Goal: Task Accomplishment & Management: Use online tool/utility

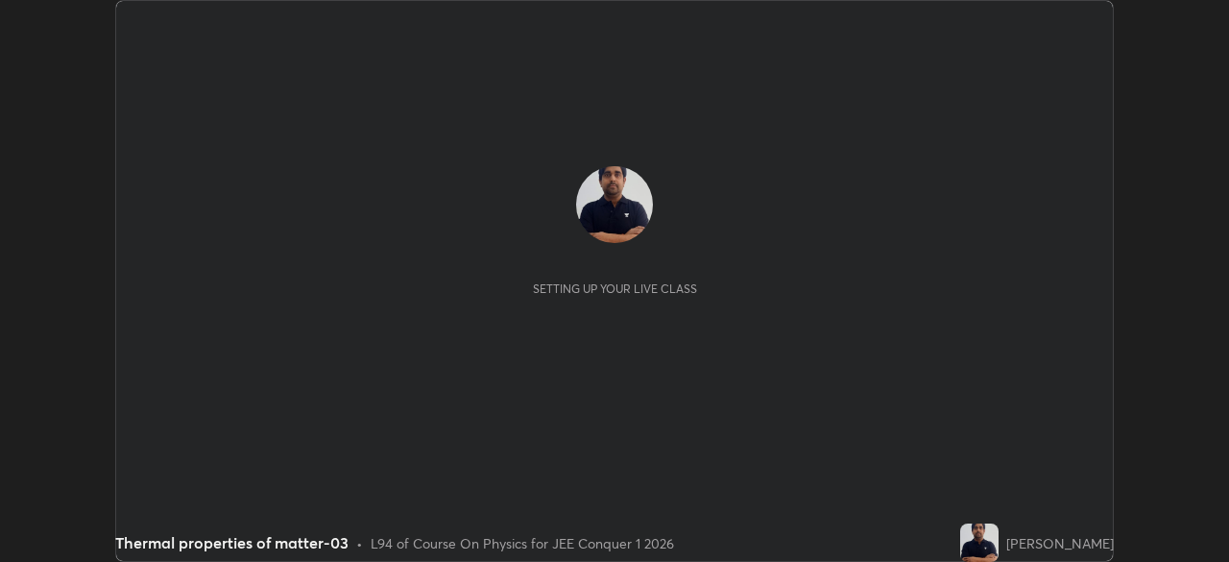
scroll to position [562, 1228]
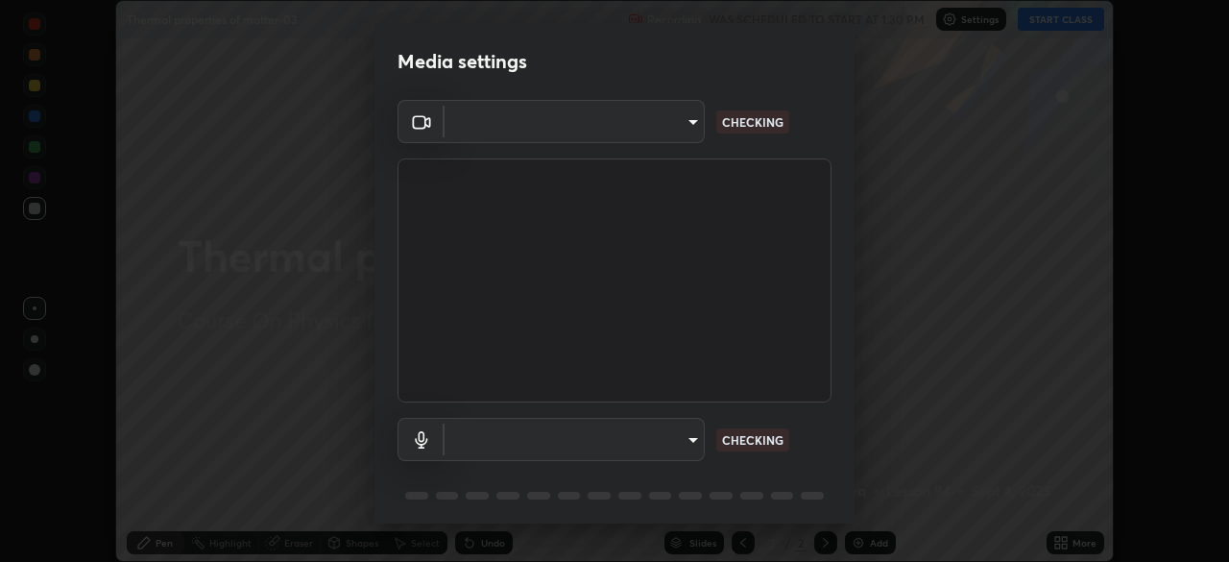
type input "6dd7f26dd43dc758996b1cf006e2949f7a02bee9d132d5f3f41e5eef0e7c266f"
type input "0b0160ef504d69b7311302bd4c7d591407b4c814319dac9a1ab48f999c272d64"
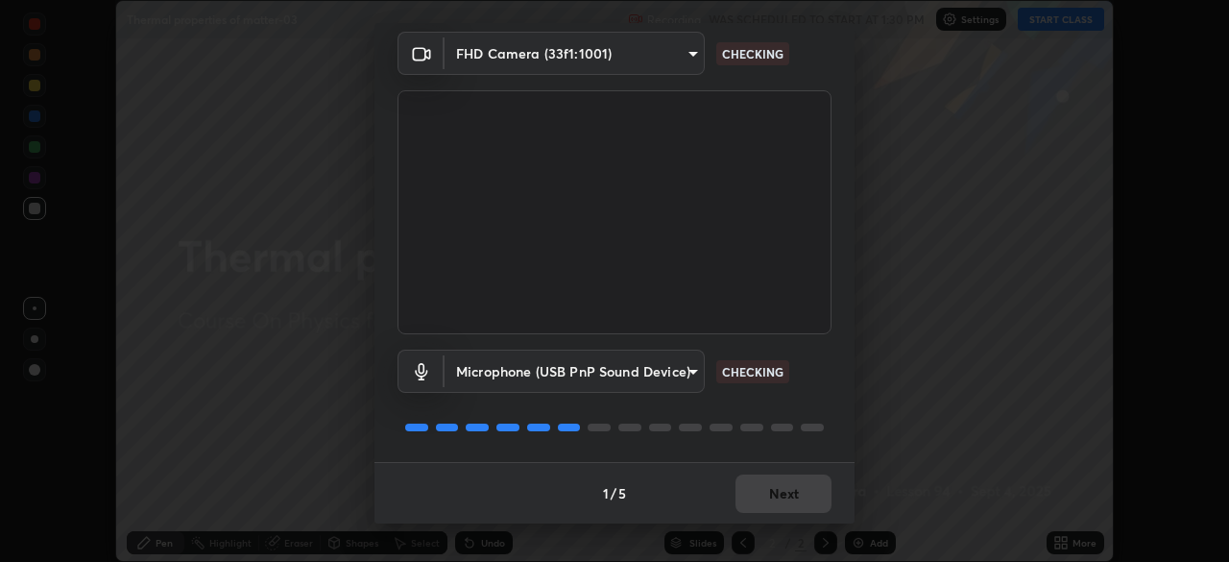
click at [797, 507] on div "1 / 5 Next" at bounding box center [615, 492] width 480 height 61
click at [795, 504] on div "1 / 5 Next" at bounding box center [615, 492] width 480 height 61
click at [788, 508] on div "1 / 5 Next" at bounding box center [615, 492] width 480 height 61
click at [806, 498] on div "1 / 5 Next" at bounding box center [615, 492] width 480 height 61
click at [796, 488] on div "1 / 5 Next" at bounding box center [615, 492] width 480 height 61
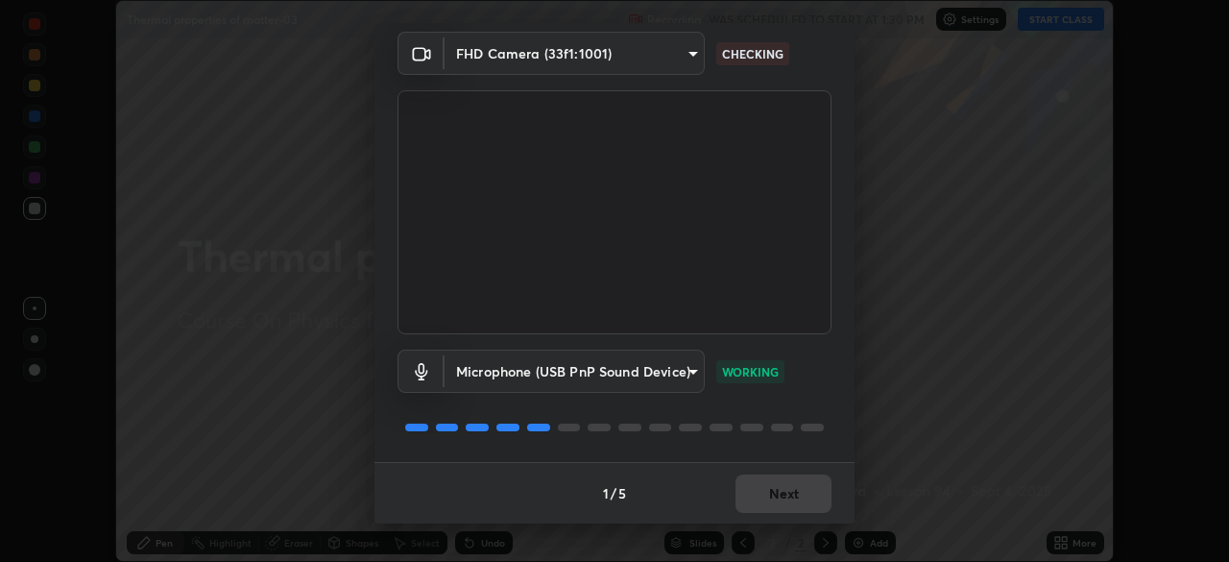
click at [798, 500] on div "1 / 5 Next" at bounding box center [615, 492] width 480 height 61
click at [782, 496] on button "Next" at bounding box center [784, 493] width 96 height 38
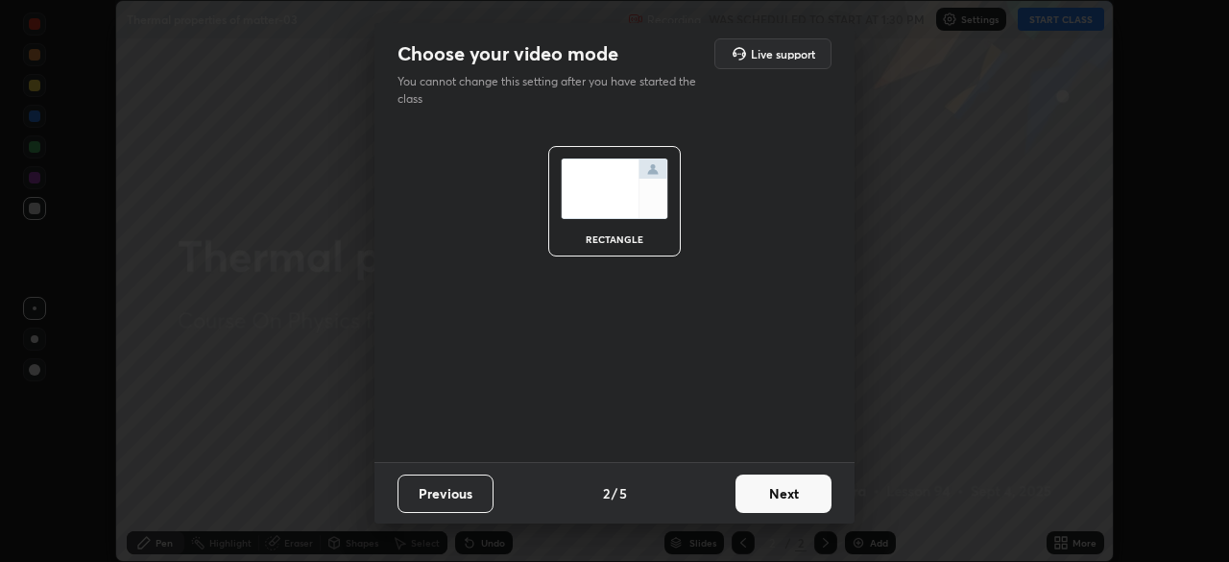
scroll to position [0, 0]
click at [799, 504] on button "Next" at bounding box center [784, 493] width 96 height 38
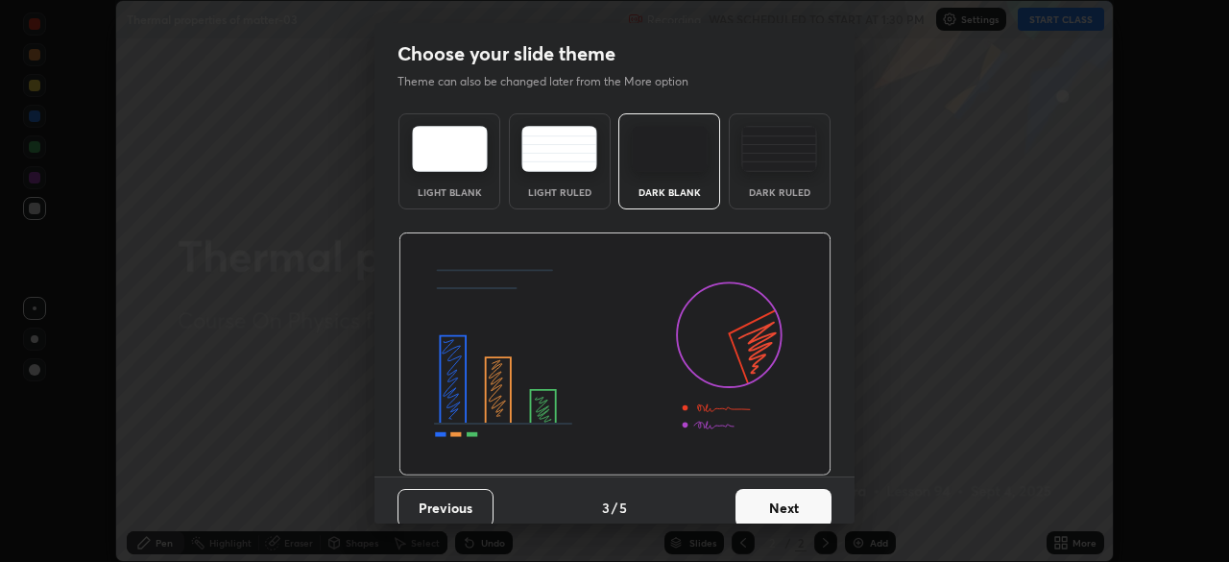
click at [800, 503] on button "Next" at bounding box center [784, 508] width 96 height 38
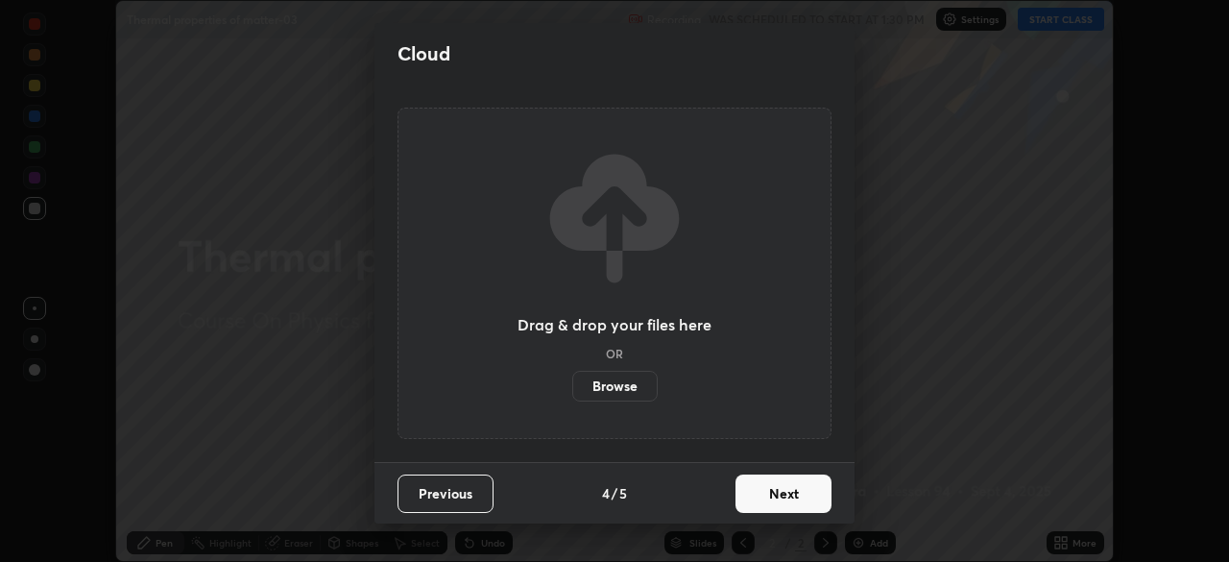
click at [803, 499] on button "Next" at bounding box center [784, 493] width 96 height 38
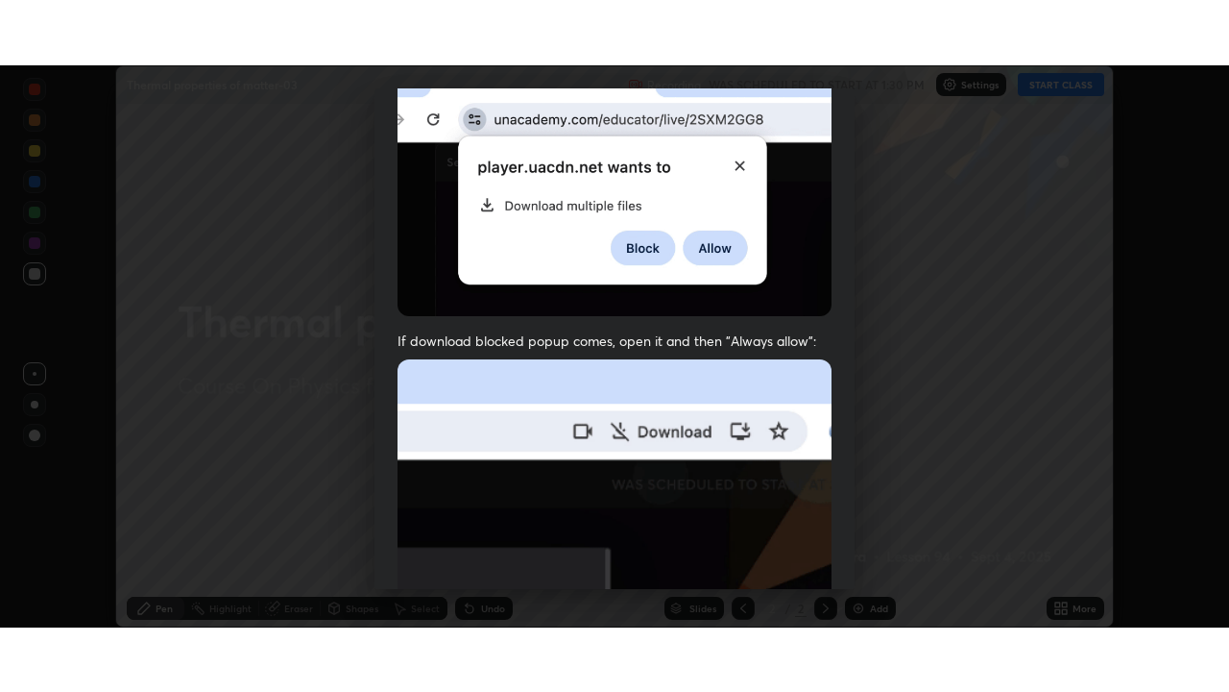
scroll to position [460, 0]
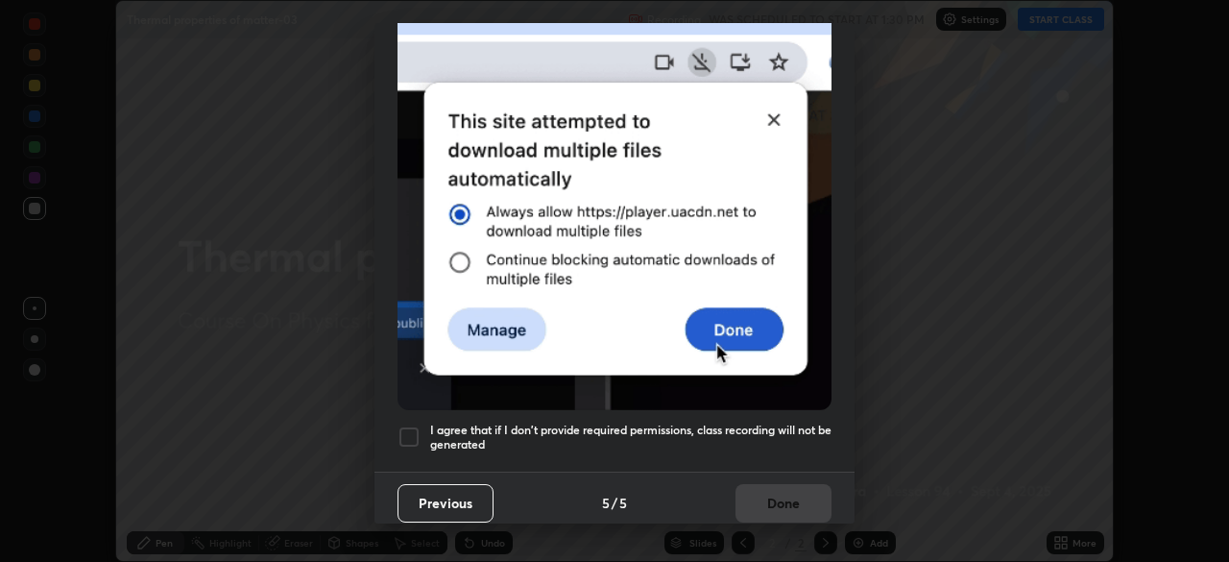
click at [411, 425] on div at bounding box center [409, 436] width 23 height 23
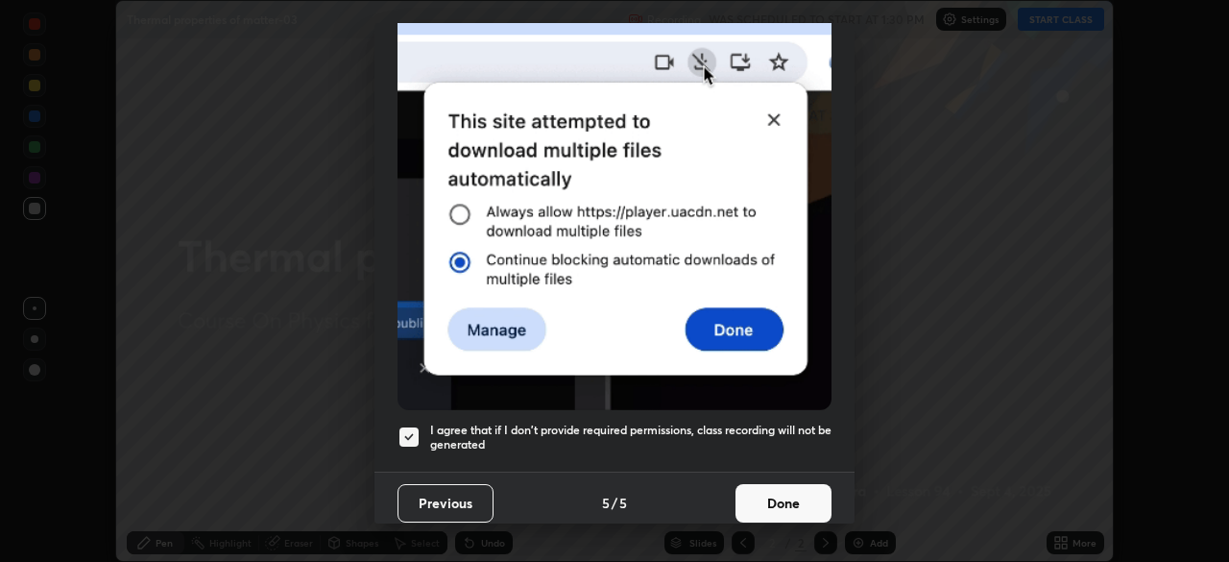
click at [792, 497] on button "Done" at bounding box center [784, 503] width 96 height 38
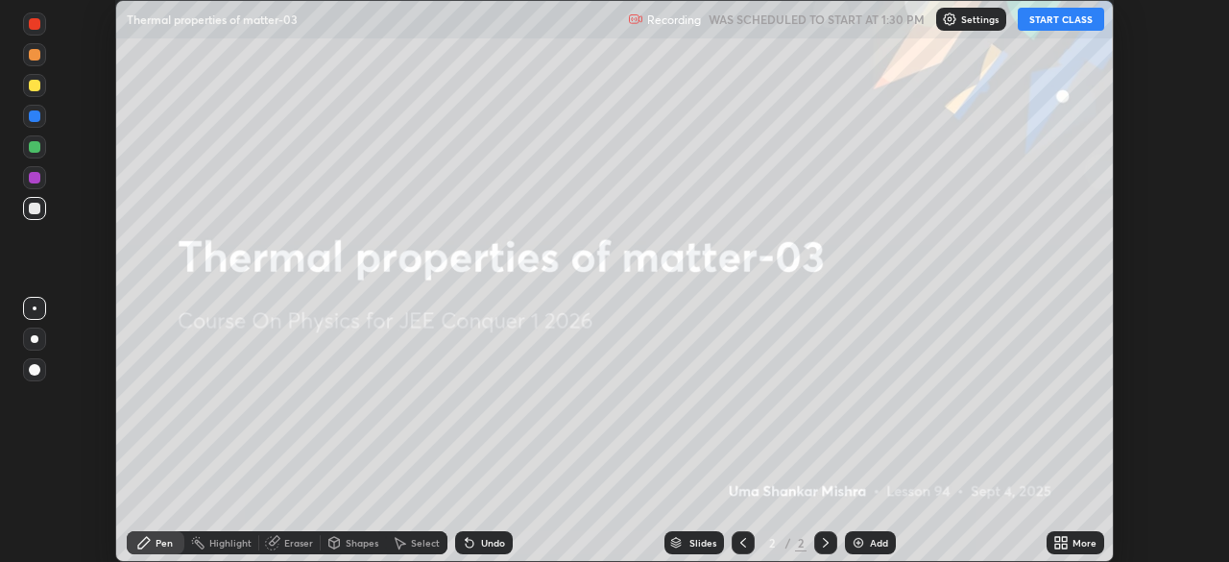
click at [1119, 335] on div "Setting up your live class" at bounding box center [614, 281] width 1229 height 562
click at [1076, 19] on button "START CLASS" at bounding box center [1061, 19] width 86 height 23
click at [1057, 546] on icon at bounding box center [1058, 546] width 5 height 5
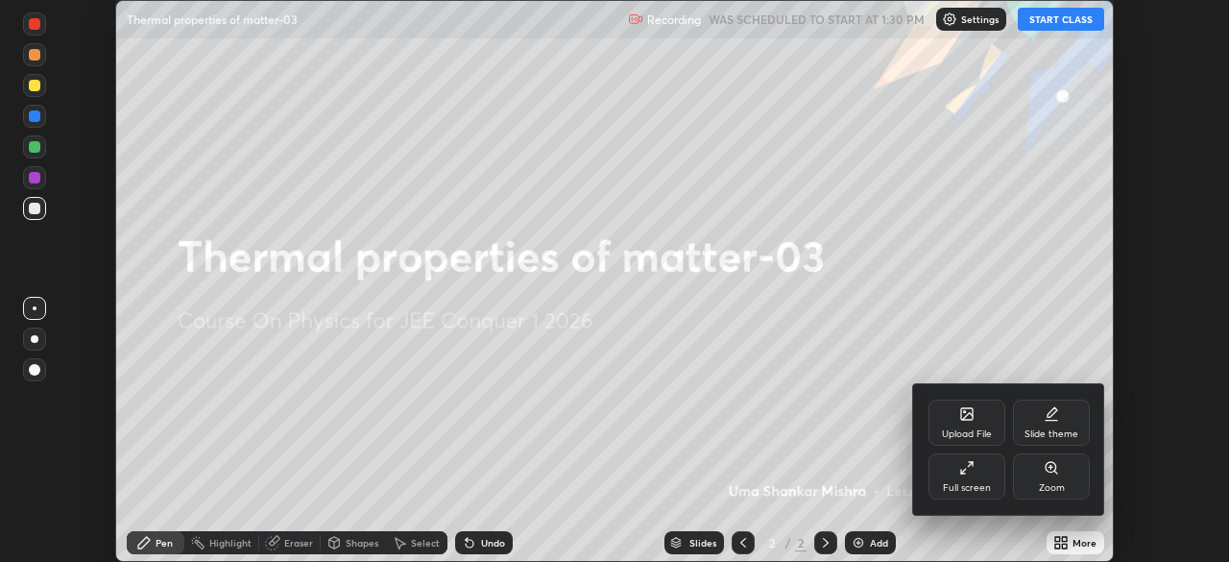
click at [965, 489] on div "Full screen" at bounding box center [967, 488] width 48 height 10
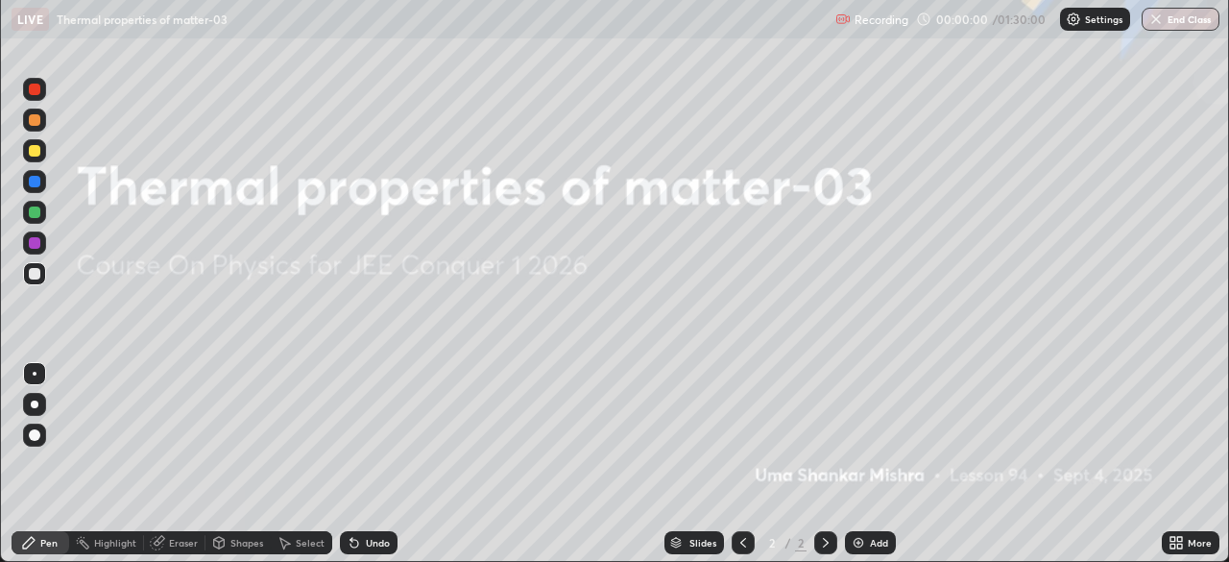
scroll to position [692, 1229]
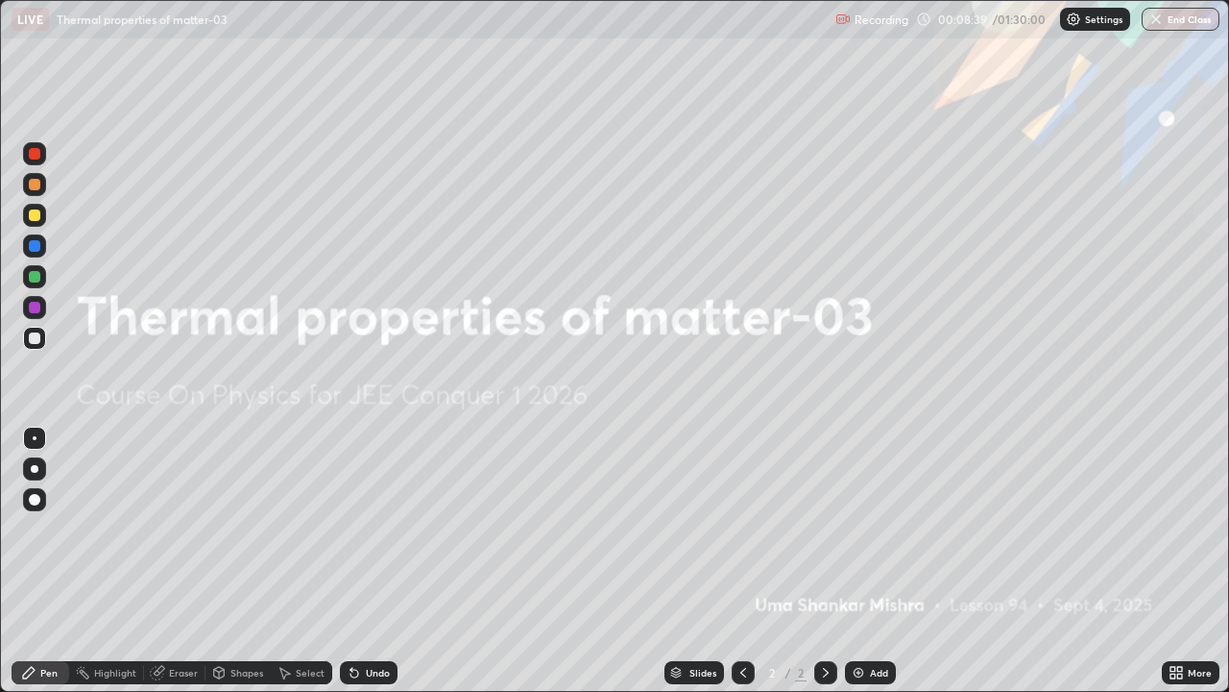
click at [855, 561] on div "Add" at bounding box center [870, 672] width 51 height 23
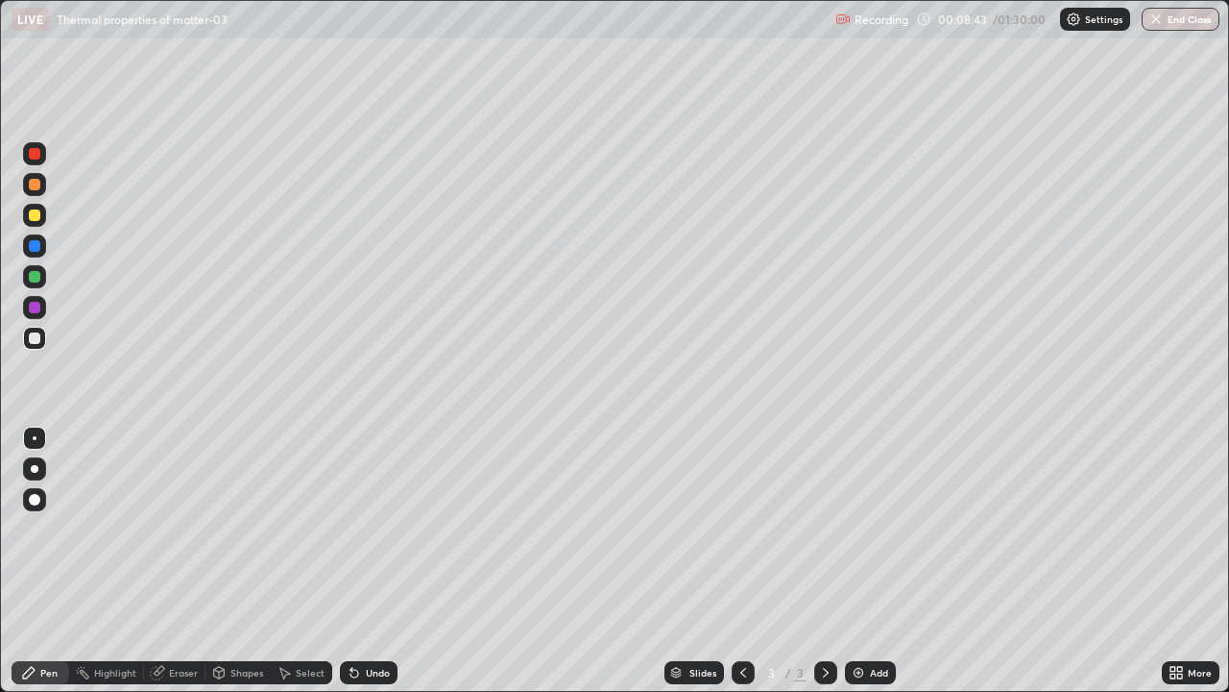
click at [44, 336] on div at bounding box center [34, 338] width 23 height 23
click at [35, 160] on div at bounding box center [34, 153] width 23 height 23
click at [35, 339] on div at bounding box center [35, 338] width 12 height 12
click at [39, 158] on div at bounding box center [34, 153] width 23 height 23
click at [35, 339] on div at bounding box center [35, 338] width 12 height 12
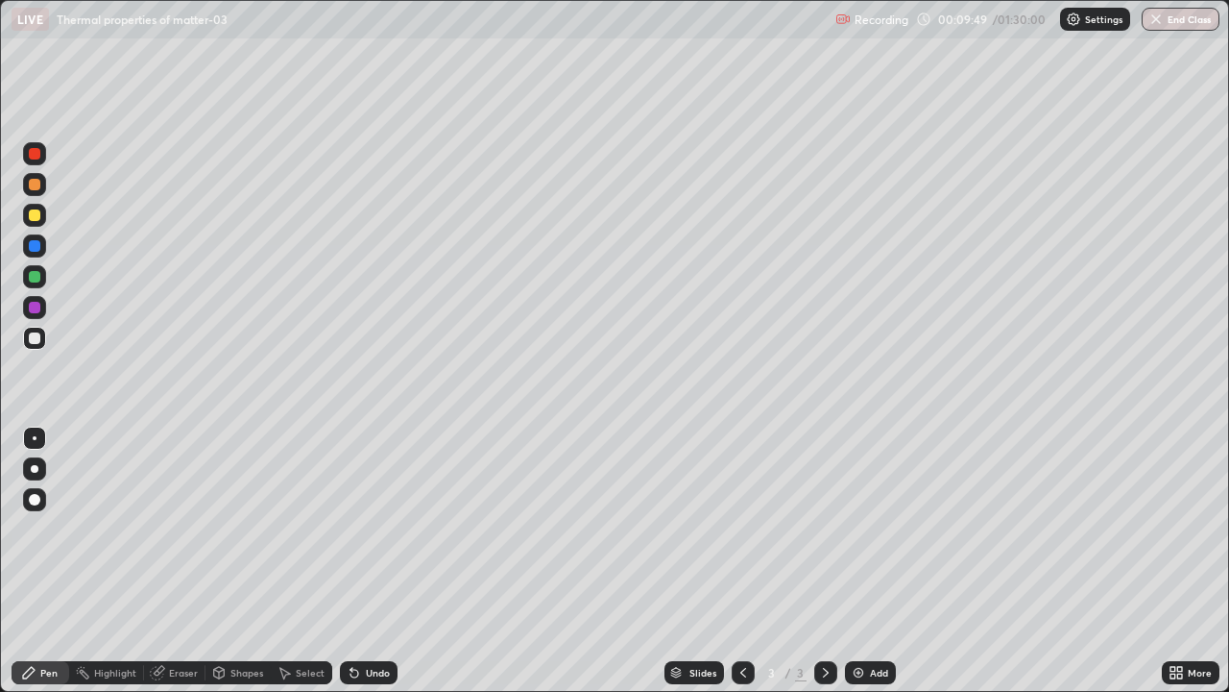
click at [37, 162] on div at bounding box center [34, 153] width 23 height 23
click at [36, 342] on div at bounding box center [35, 338] width 12 height 12
click at [38, 158] on div at bounding box center [35, 154] width 12 height 12
click at [37, 281] on div at bounding box center [35, 277] width 12 height 12
click at [35, 155] on div at bounding box center [35, 154] width 12 height 12
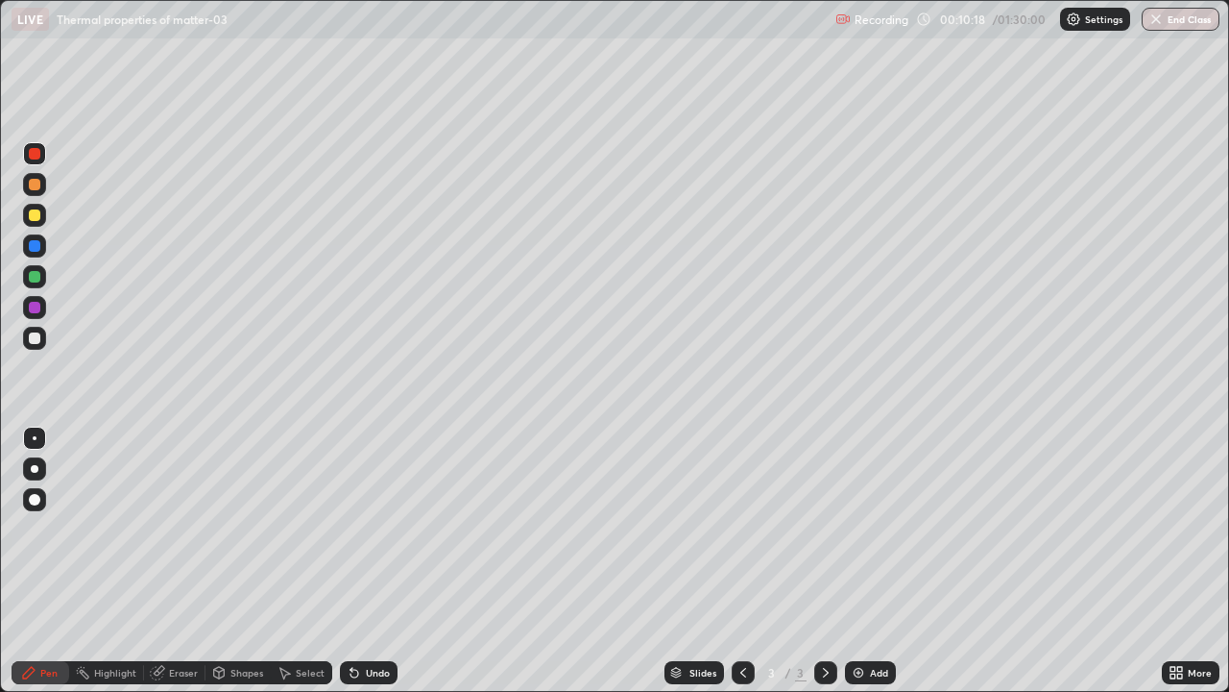
click at [178, 561] on div "Eraser" at bounding box center [183, 672] width 29 height 10
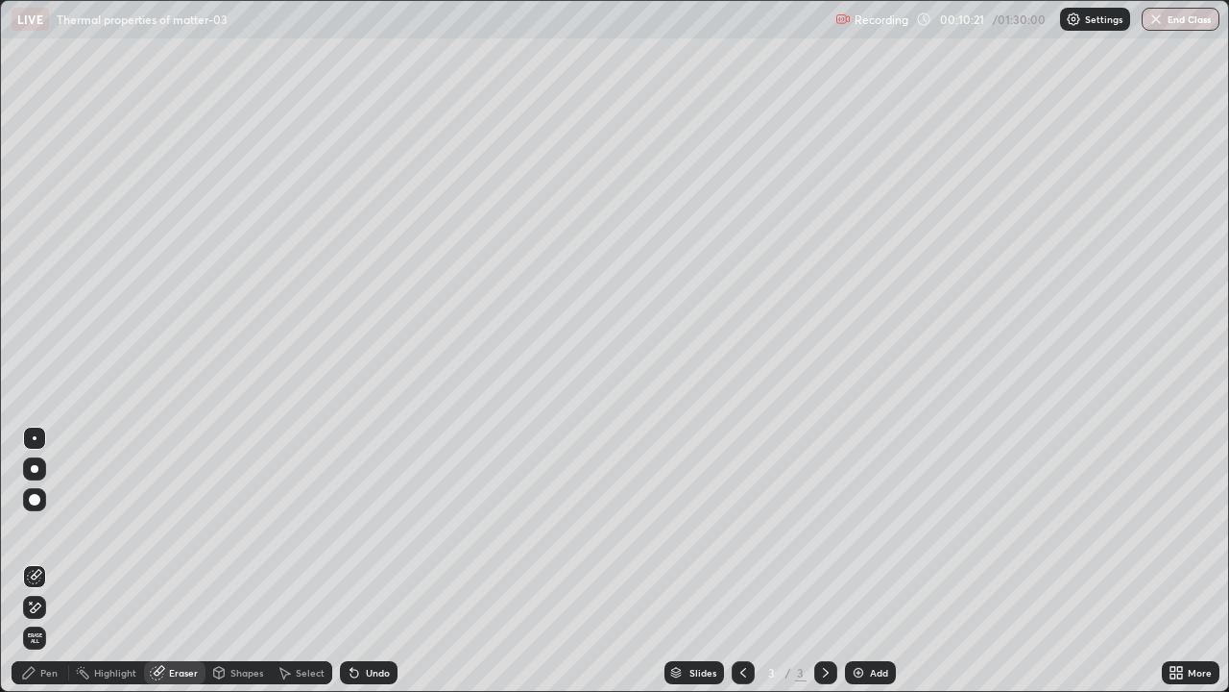
click at [48, 561] on div "Pen" at bounding box center [48, 672] width 17 height 10
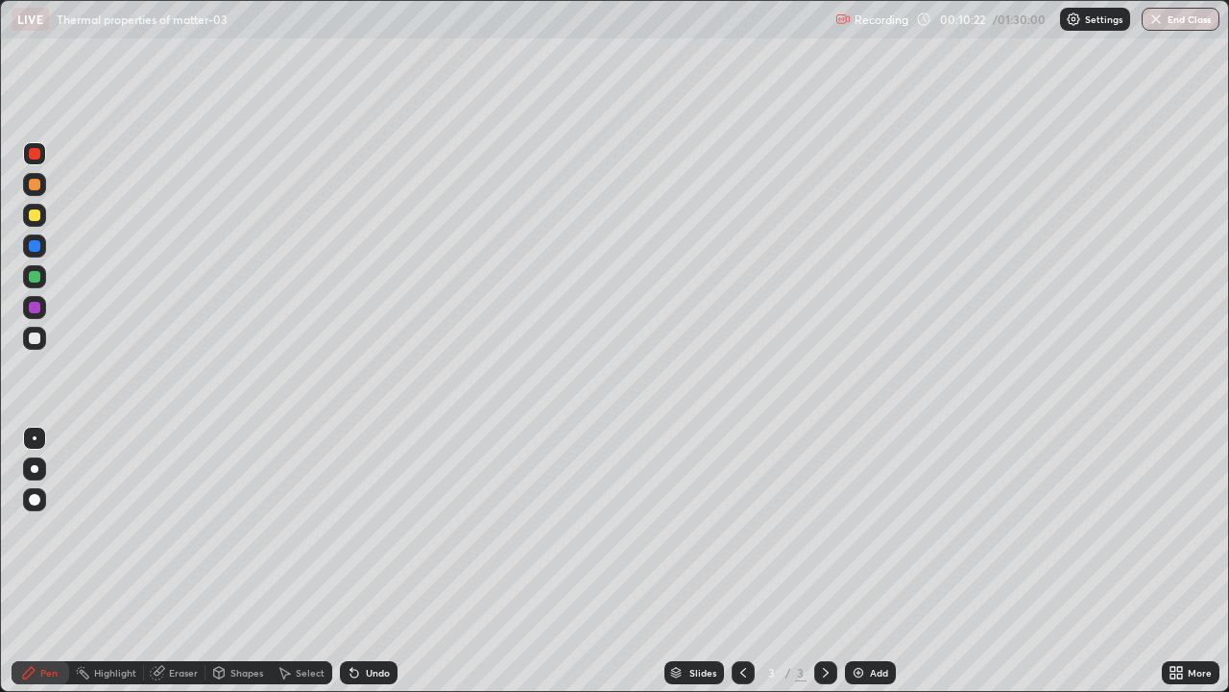
click at [38, 346] on div at bounding box center [34, 338] width 23 height 23
click at [40, 225] on div at bounding box center [34, 215] width 23 height 23
click at [32, 158] on div at bounding box center [35, 154] width 12 height 12
click at [38, 338] on div at bounding box center [35, 338] width 12 height 12
click at [35, 216] on div at bounding box center [35, 215] width 12 height 12
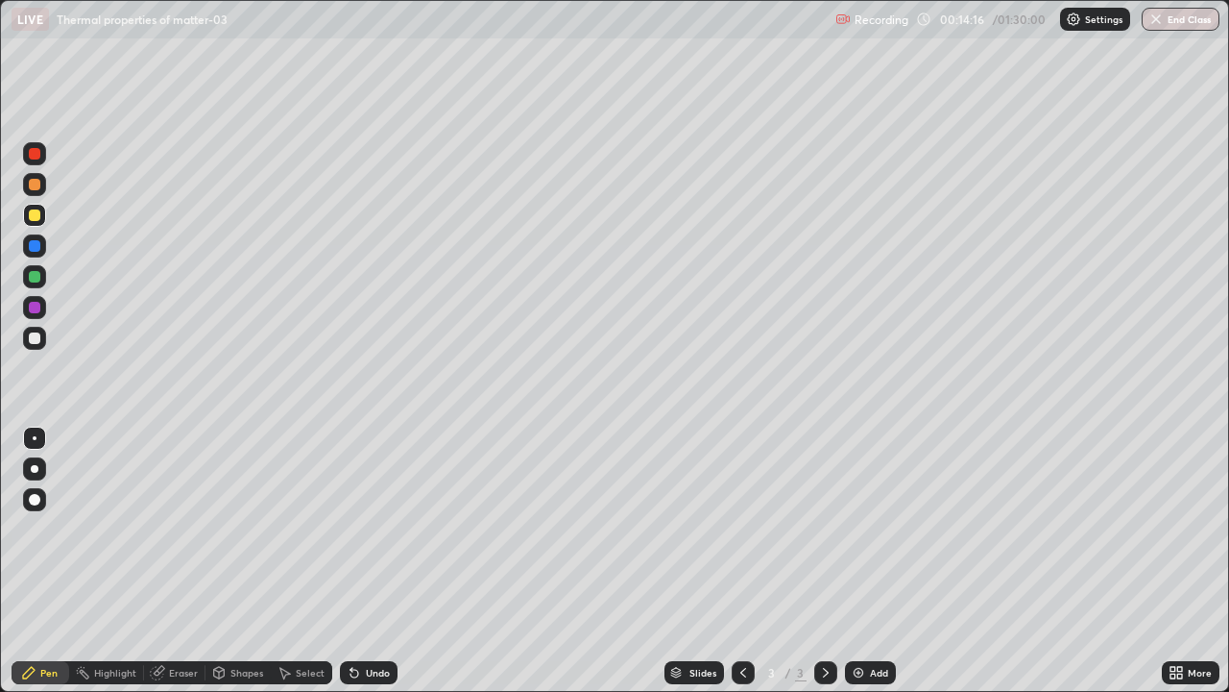
click at [35, 339] on div at bounding box center [35, 338] width 12 height 12
click at [35, 312] on div at bounding box center [35, 308] width 12 height 12
click at [36, 346] on div at bounding box center [34, 338] width 23 height 23
click at [35, 155] on div at bounding box center [35, 154] width 12 height 12
click at [36, 223] on div at bounding box center [34, 215] width 23 height 23
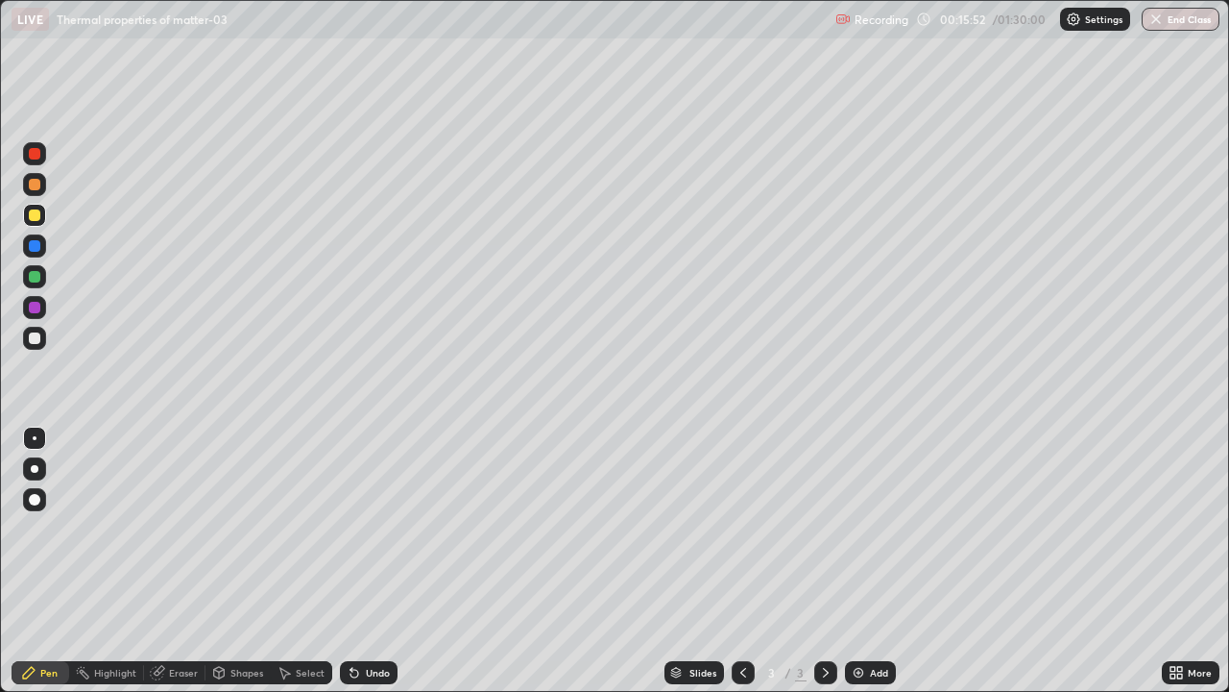
click at [50, 561] on div "Pen" at bounding box center [41, 672] width 58 height 23
click at [35, 339] on div at bounding box center [35, 338] width 12 height 12
click at [36, 158] on div at bounding box center [35, 154] width 12 height 12
click at [36, 220] on div at bounding box center [35, 215] width 12 height 12
click at [34, 158] on div at bounding box center [35, 154] width 12 height 12
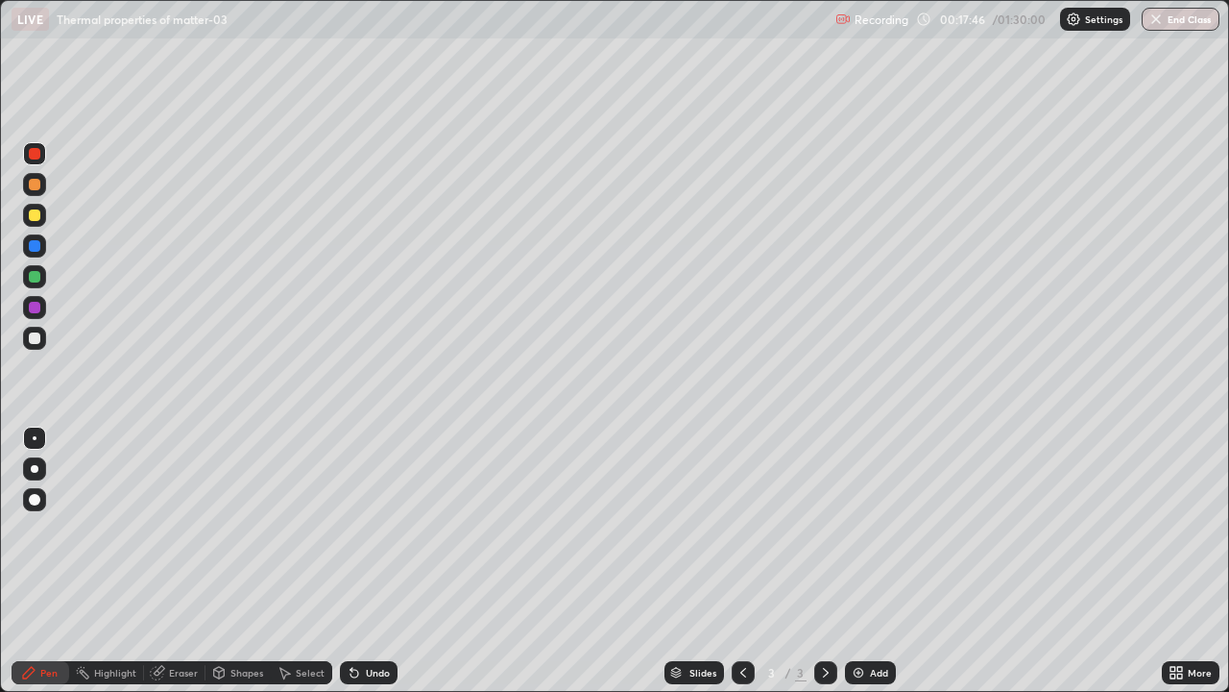
click at [187, 561] on div "Eraser" at bounding box center [183, 672] width 29 height 10
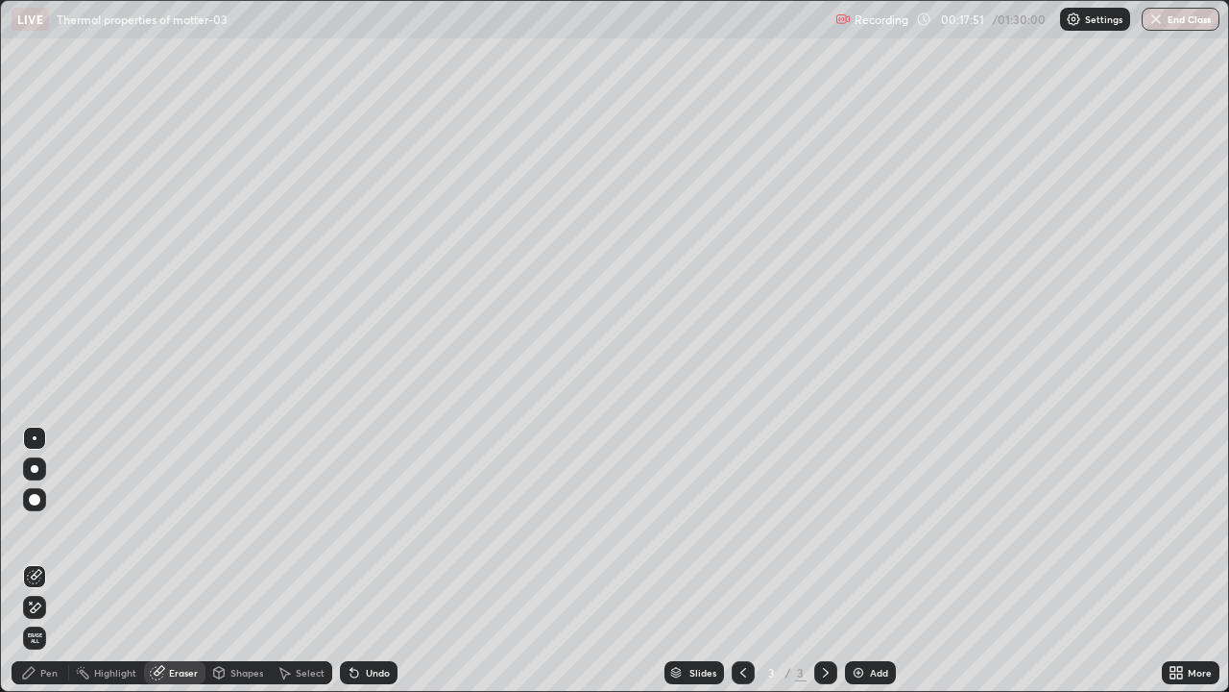
click at [46, 561] on div "Pen" at bounding box center [41, 672] width 58 height 23
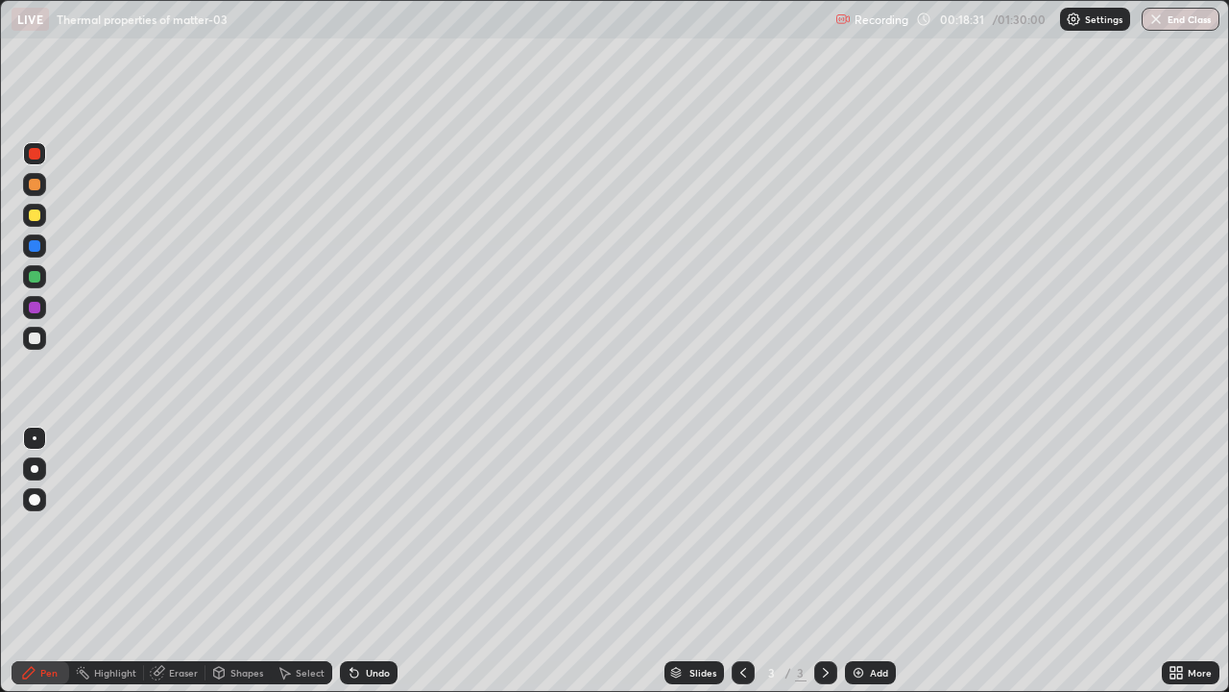
click at [36, 314] on div at bounding box center [34, 307] width 23 height 23
click at [182, 561] on div "Eraser" at bounding box center [183, 672] width 29 height 10
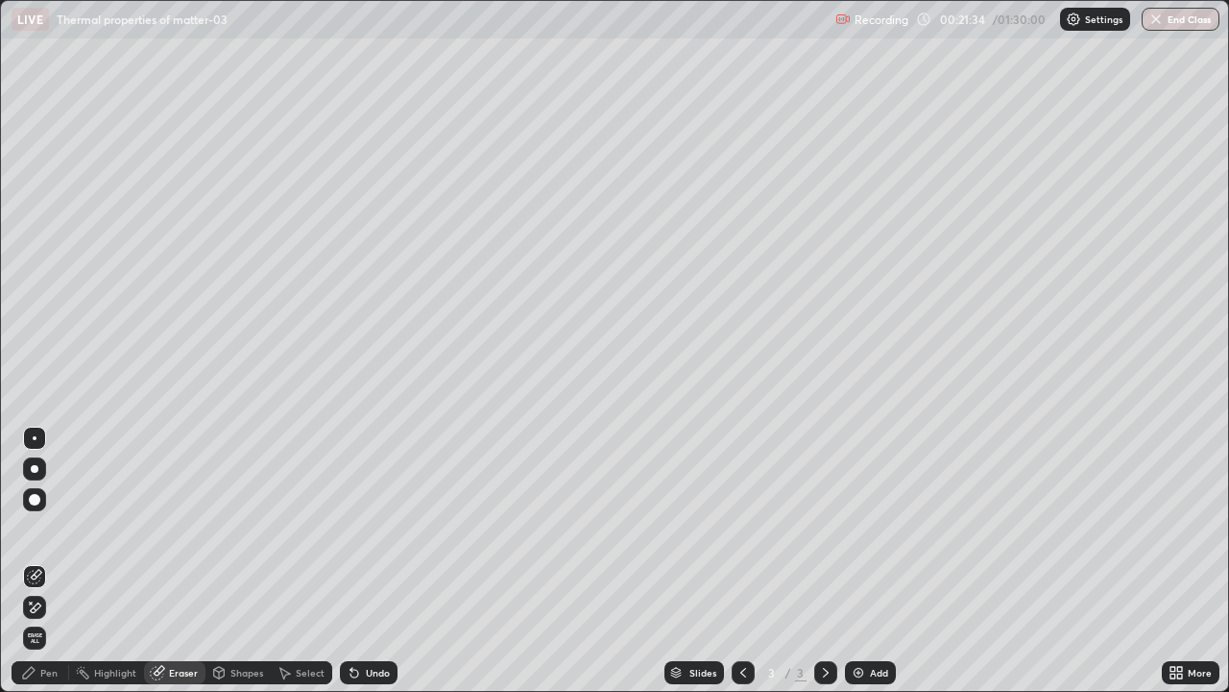
click at [44, 561] on div "Pen" at bounding box center [41, 672] width 58 height 23
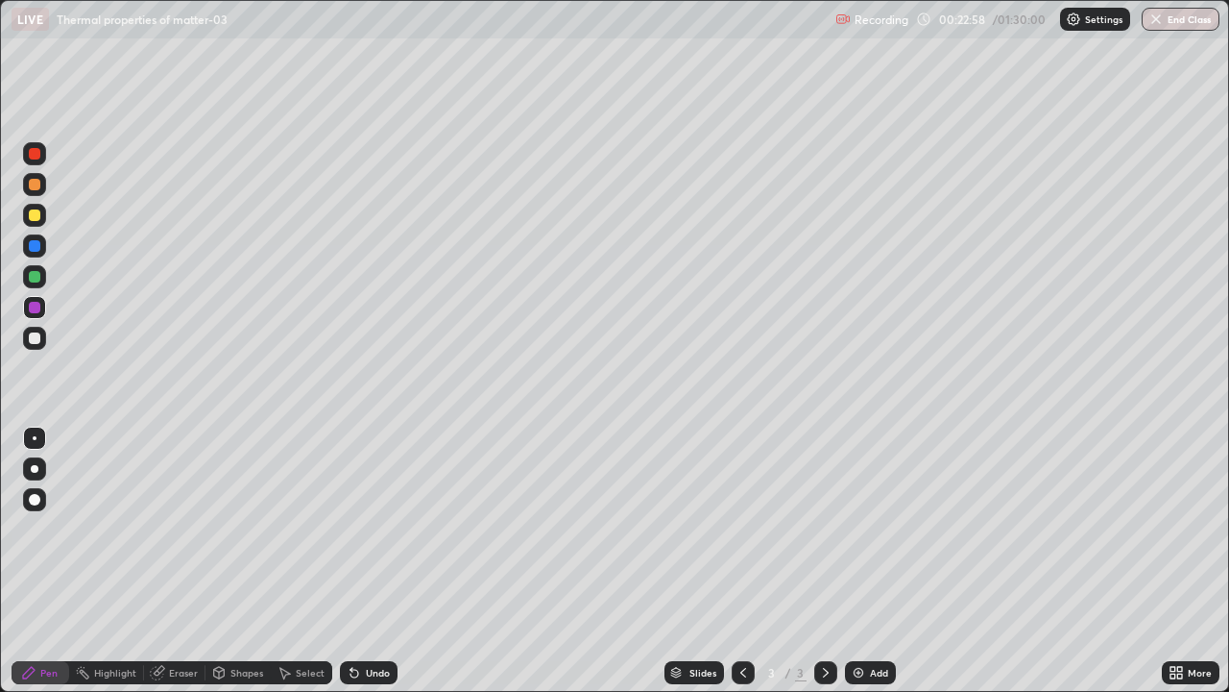
click at [851, 561] on img at bounding box center [858, 672] width 15 height 15
click at [36, 158] on div at bounding box center [35, 154] width 12 height 12
click at [35, 216] on div at bounding box center [35, 215] width 12 height 12
click at [36, 311] on div at bounding box center [35, 308] width 12 height 12
click at [36, 278] on div at bounding box center [35, 277] width 12 height 12
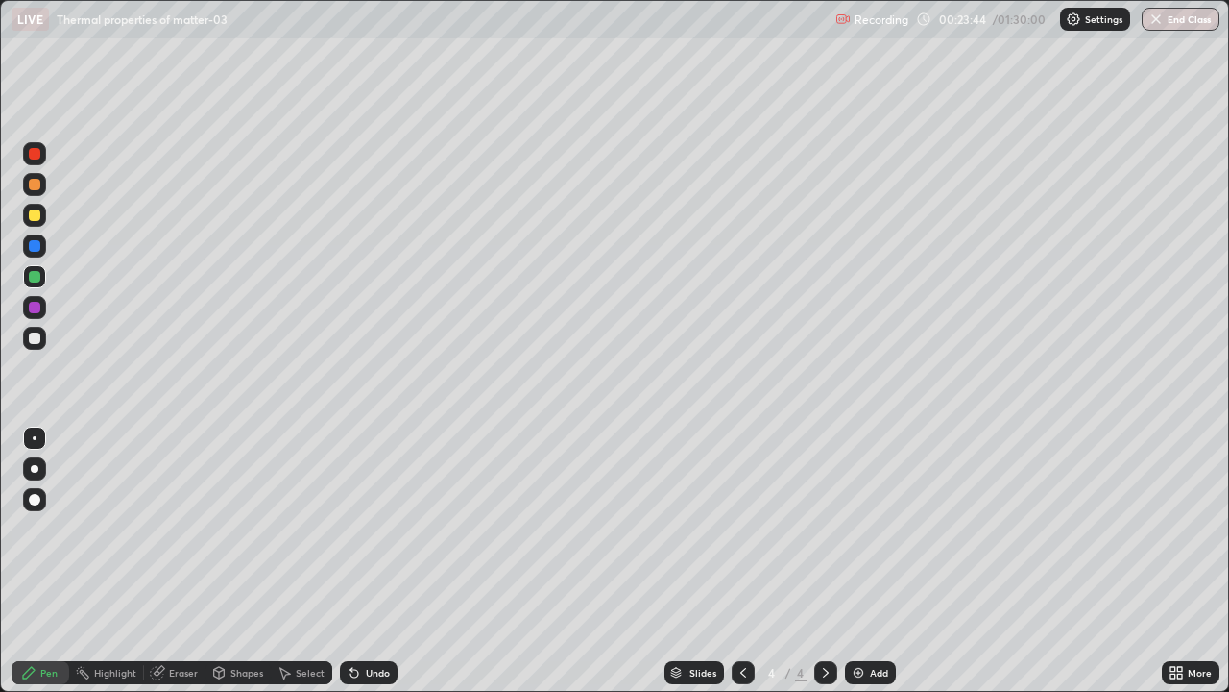
click at [34, 337] on div at bounding box center [35, 338] width 12 height 12
click at [35, 155] on div at bounding box center [35, 154] width 12 height 12
click at [34, 279] on div at bounding box center [35, 277] width 12 height 12
click at [856, 561] on div "Add" at bounding box center [870, 672] width 51 height 23
click at [36, 343] on div at bounding box center [35, 338] width 12 height 12
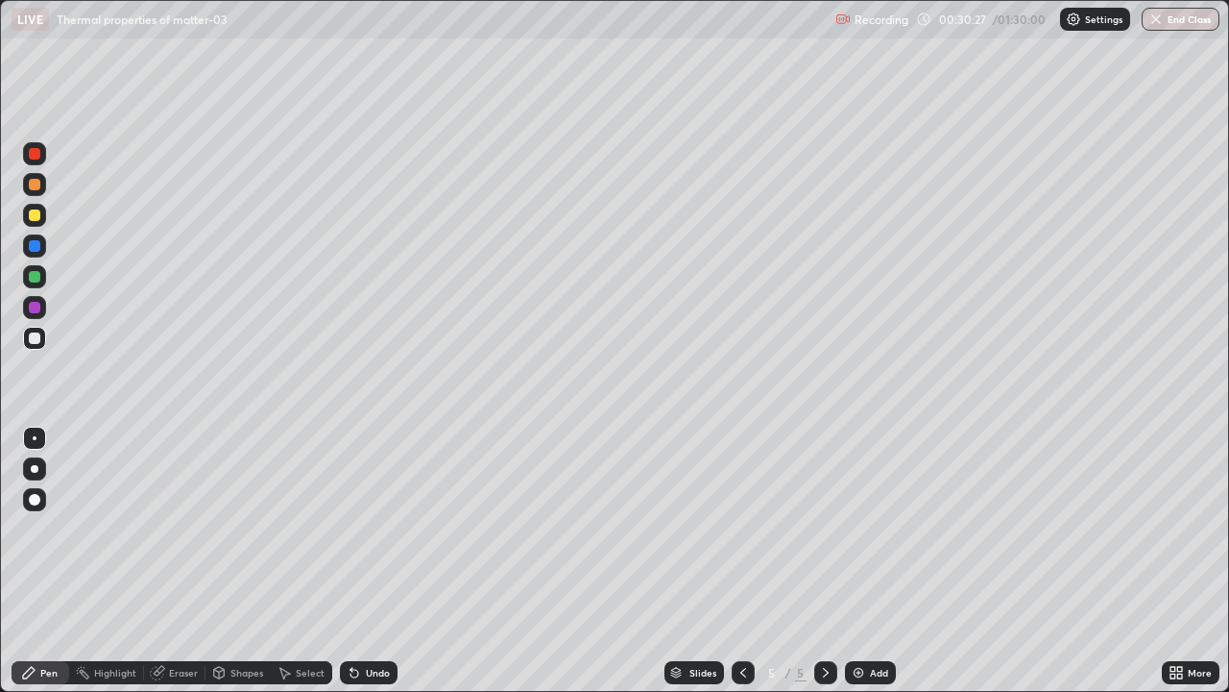
click at [35, 155] on div at bounding box center [35, 154] width 12 height 12
click at [741, 561] on icon at bounding box center [743, 672] width 15 height 15
click at [742, 561] on icon at bounding box center [743, 672] width 15 height 15
click at [824, 561] on div at bounding box center [825, 672] width 23 height 23
click at [747, 561] on div at bounding box center [743, 672] width 23 height 38
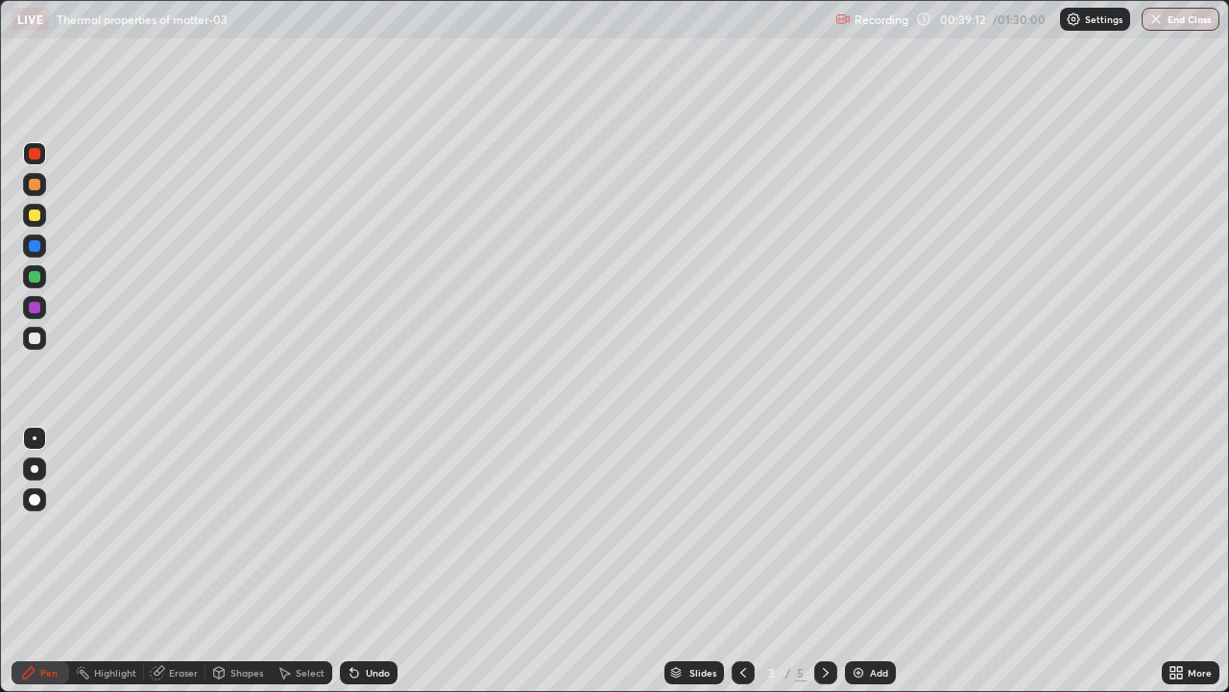
click at [829, 561] on icon at bounding box center [825, 672] width 15 height 15
click at [824, 561] on icon at bounding box center [825, 672] width 15 height 15
click at [41, 309] on div at bounding box center [34, 307] width 23 height 23
click at [180, 561] on div "Eraser" at bounding box center [183, 672] width 29 height 10
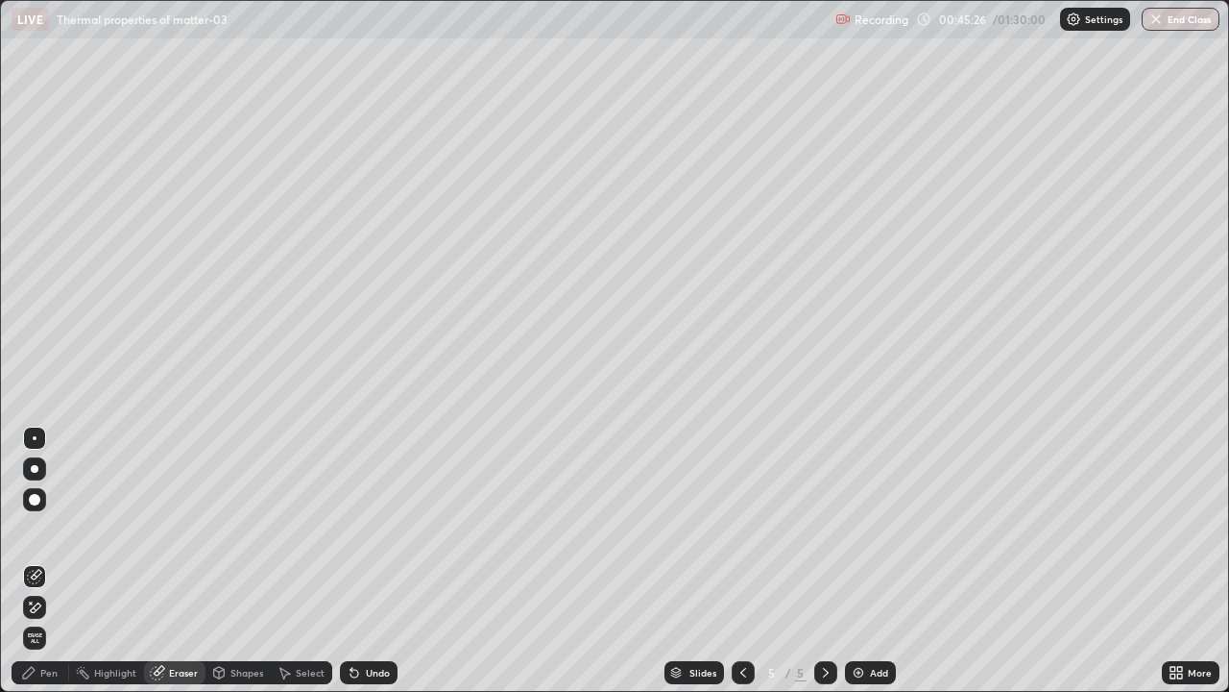
click at [55, 561] on div "Pen" at bounding box center [41, 672] width 58 height 23
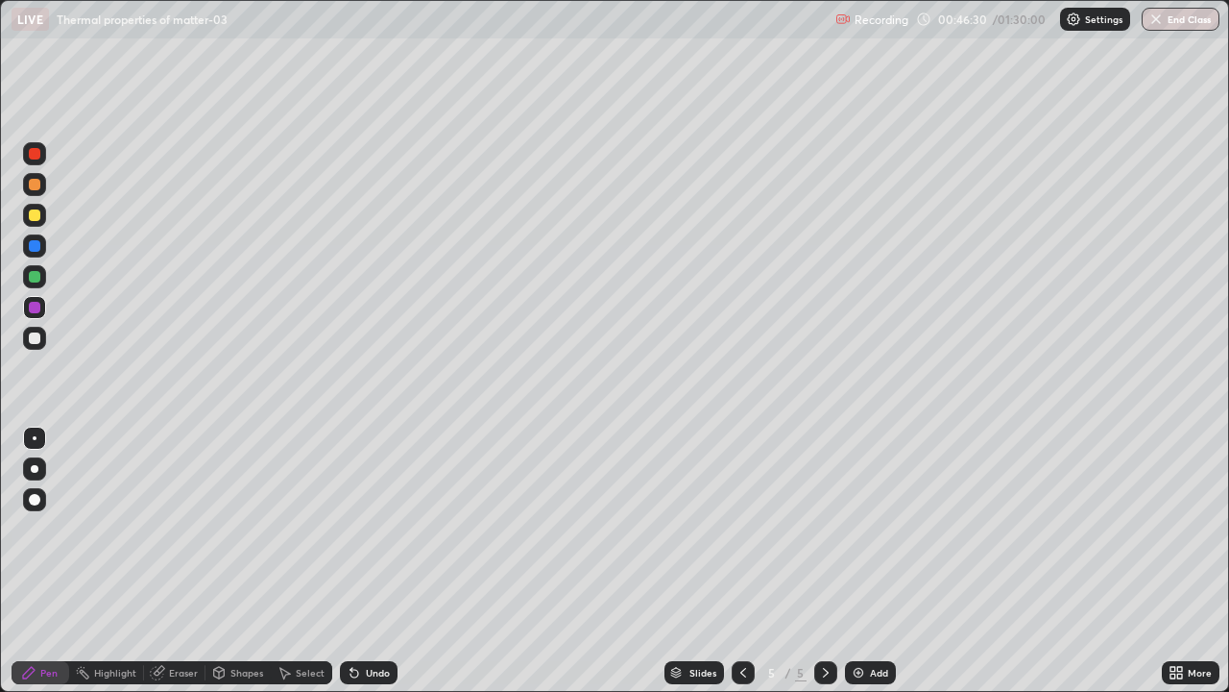
click at [36, 216] on div at bounding box center [35, 215] width 12 height 12
click at [36, 158] on div at bounding box center [35, 154] width 12 height 12
click at [181, 561] on div "Eraser" at bounding box center [183, 672] width 29 height 10
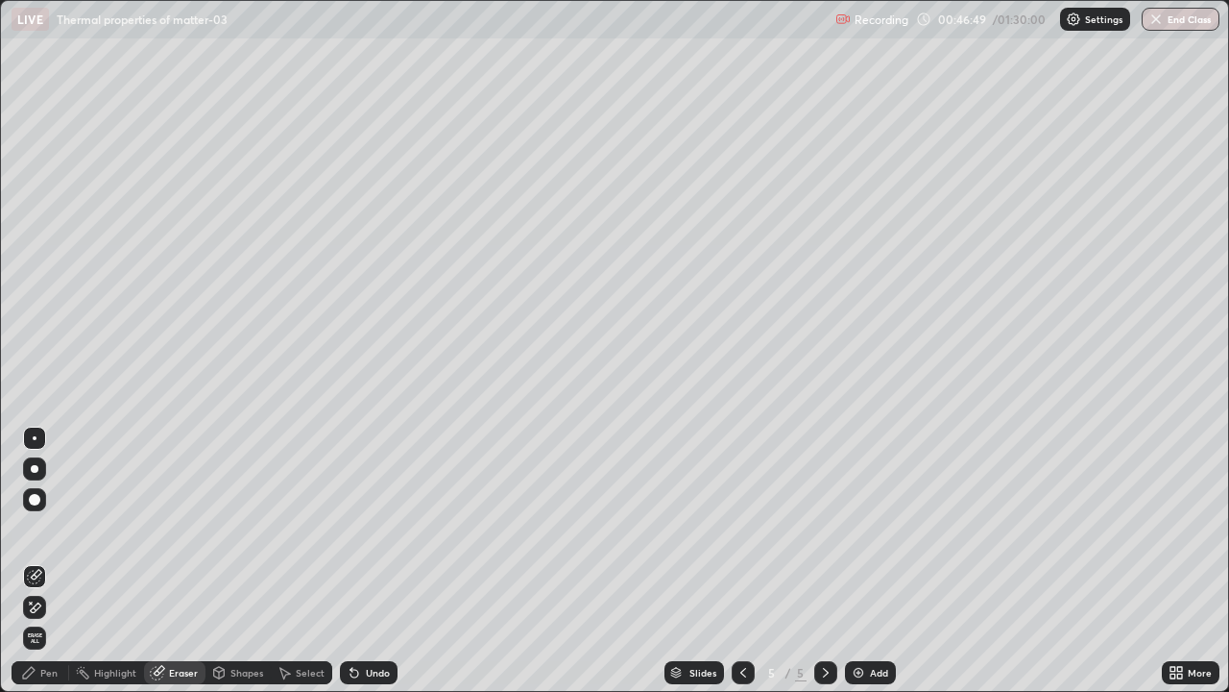
click at [48, 561] on div "Pen" at bounding box center [41, 672] width 58 height 23
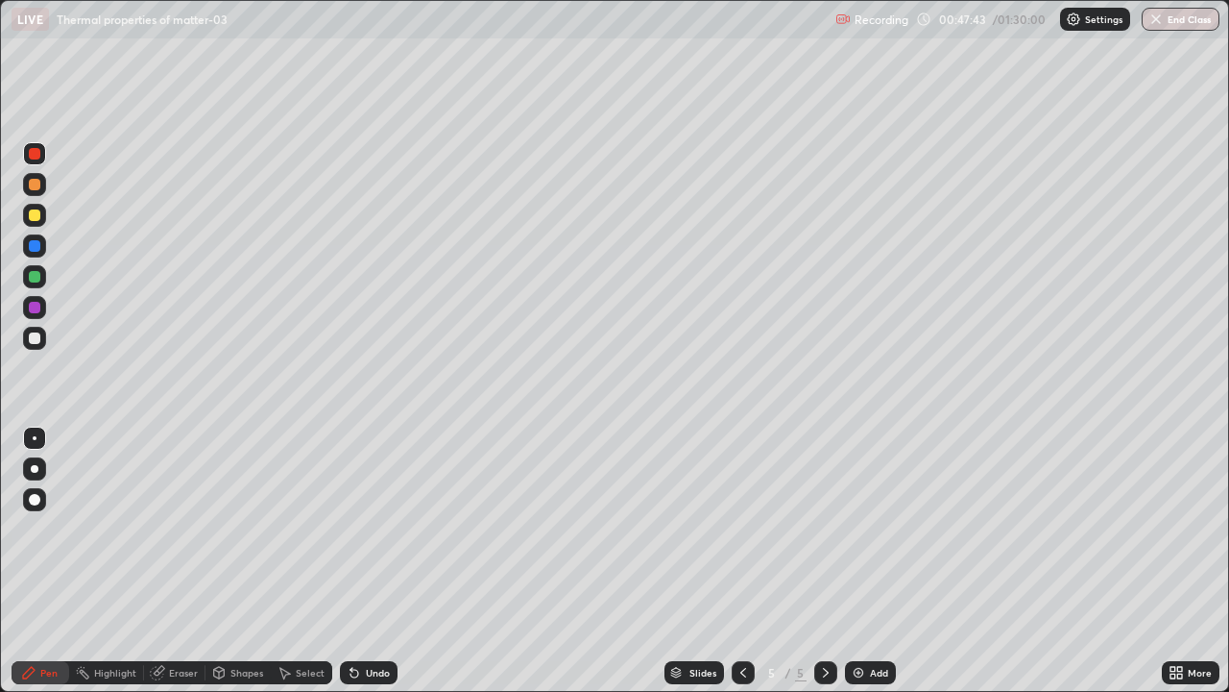
click at [182, 561] on div "Eraser" at bounding box center [183, 672] width 29 height 10
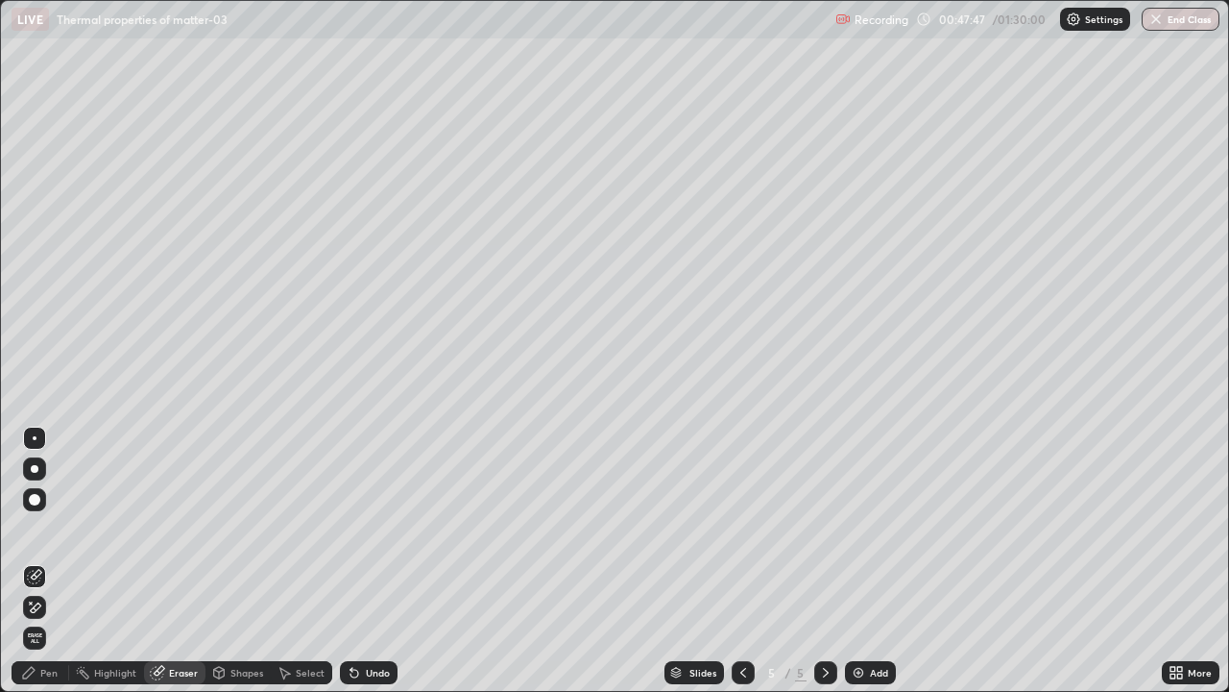
click at [45, 561] on div "Pen" at bounding box center [48, 672] width 17 height 10
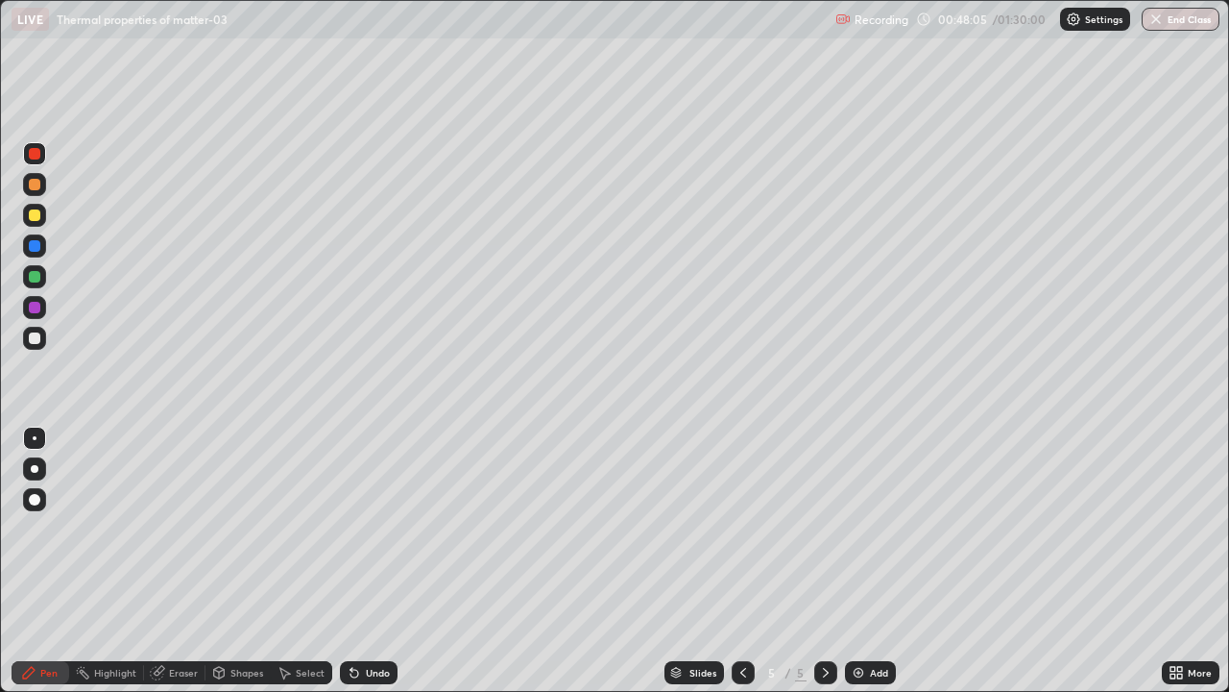
click at [33, 338] on div at bounding box center [35, 338] width 12 height 12
click at [36, 154] on div at bounding box center [35, 154] width 12 height 12
click at [35, 216] on div at bounding box center [35, 215] width 12 height 12
click at [36, 218] on div at bounding box center [35, 215] width 12 height 12
click at [185, 561] on div "Eraser" at bounding box center [183, 672] width 29 height 10
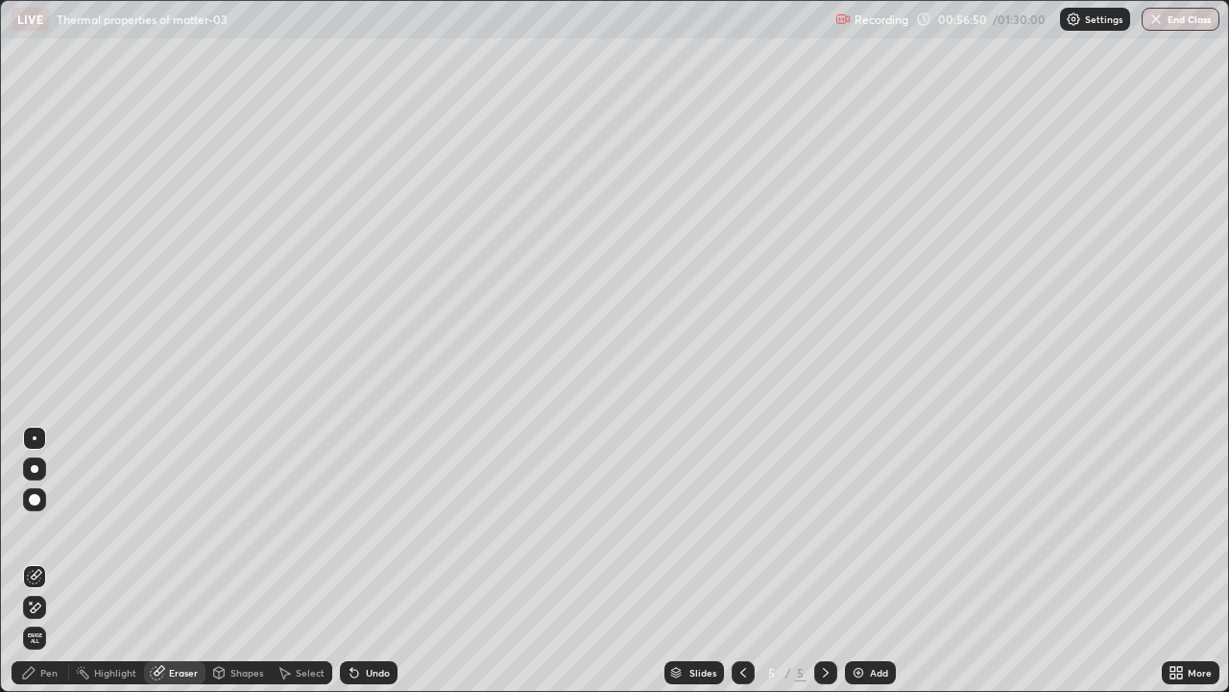
click at [47, 561] on div "Pen" at bounding box center [41, 672] width 58 height 23
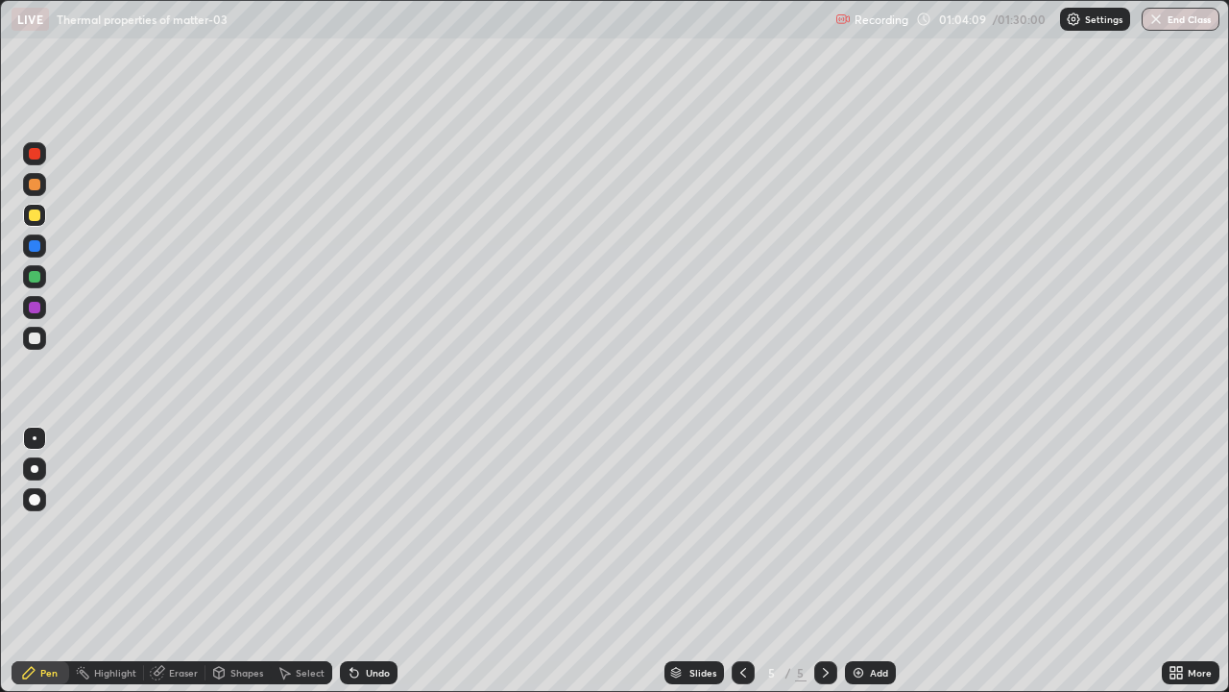
click at [858, 561] on img at bounding box center [858, 672] width 15 height 15
click at [42, 163] on div at bounding box center [34, 153] width 23 height 23
click at [39, 280] on div at bounding box center [34, 276] width 23 height 23
click at [40, 223] on div at bounding box center [34, 215] width 23 height 23
click at [35, 278] on div at bounding box center [35, 277] width 12 height 12
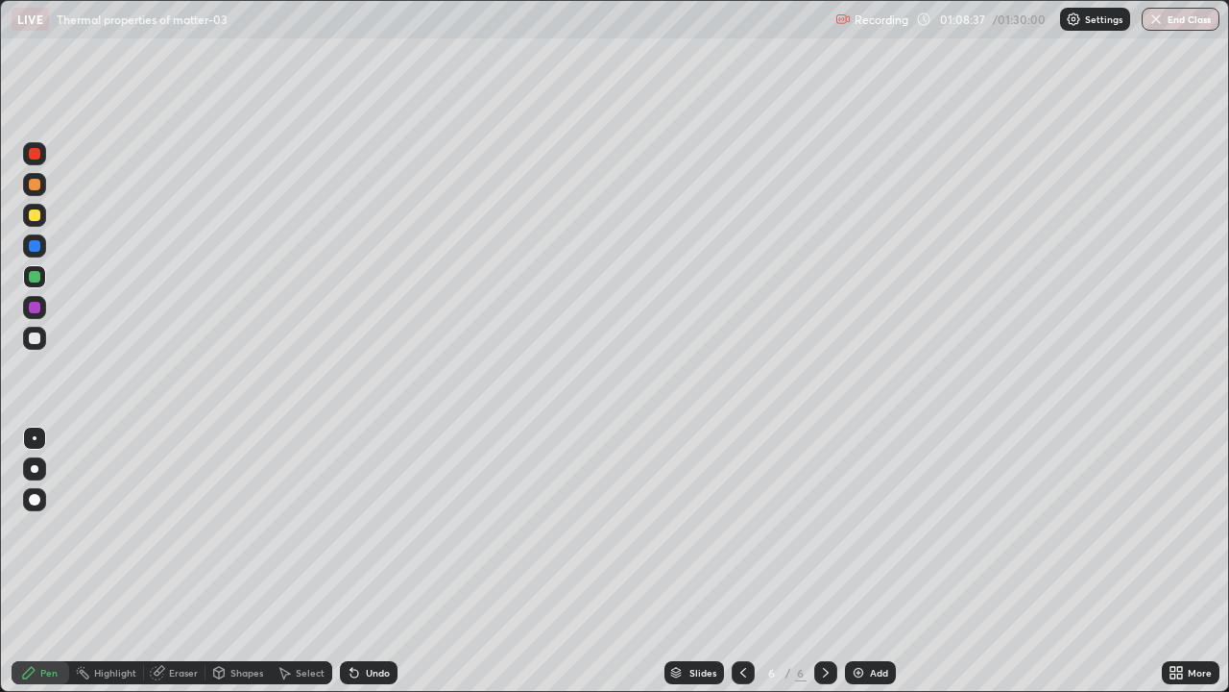
click at [36, 213] on div at bounding box center [35, 215] width 12 height 12
click at [35, 339] on div at bounding box center [35, 338] width 12 height 12
click at [181, 561] on div "Eraser" at bounding box center [183, 672] width 29 height 10
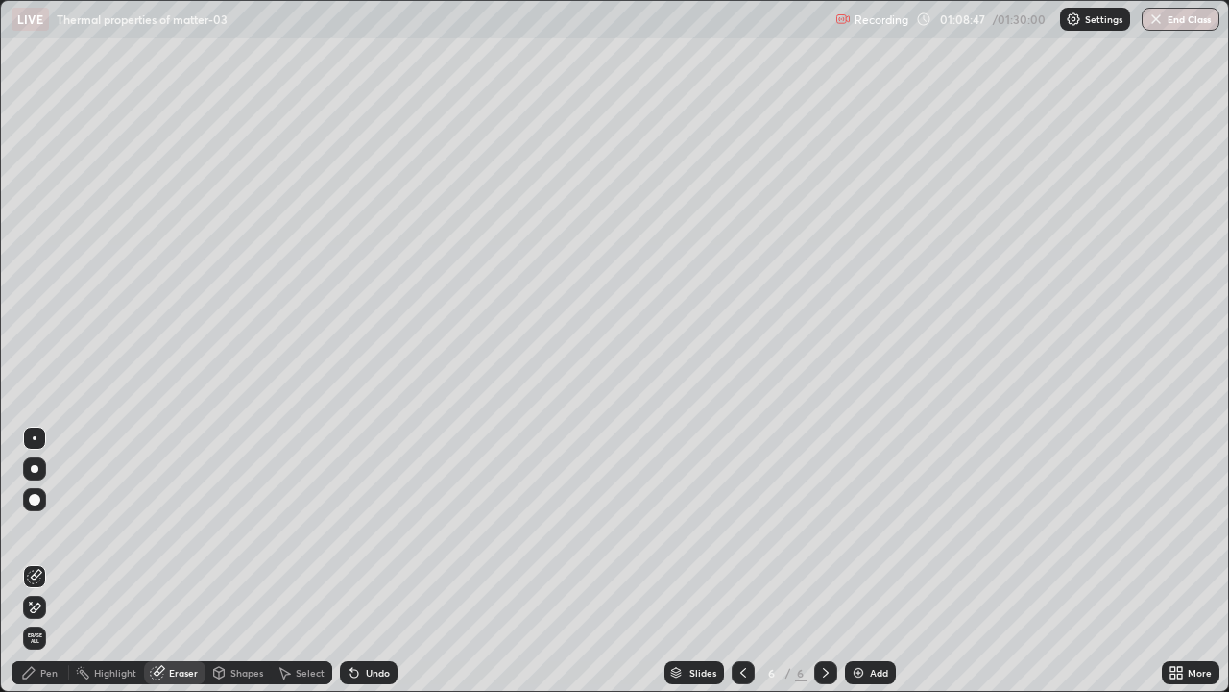
click at [32, 561] on icon at bounding box center [29, 673] width 12 height 12
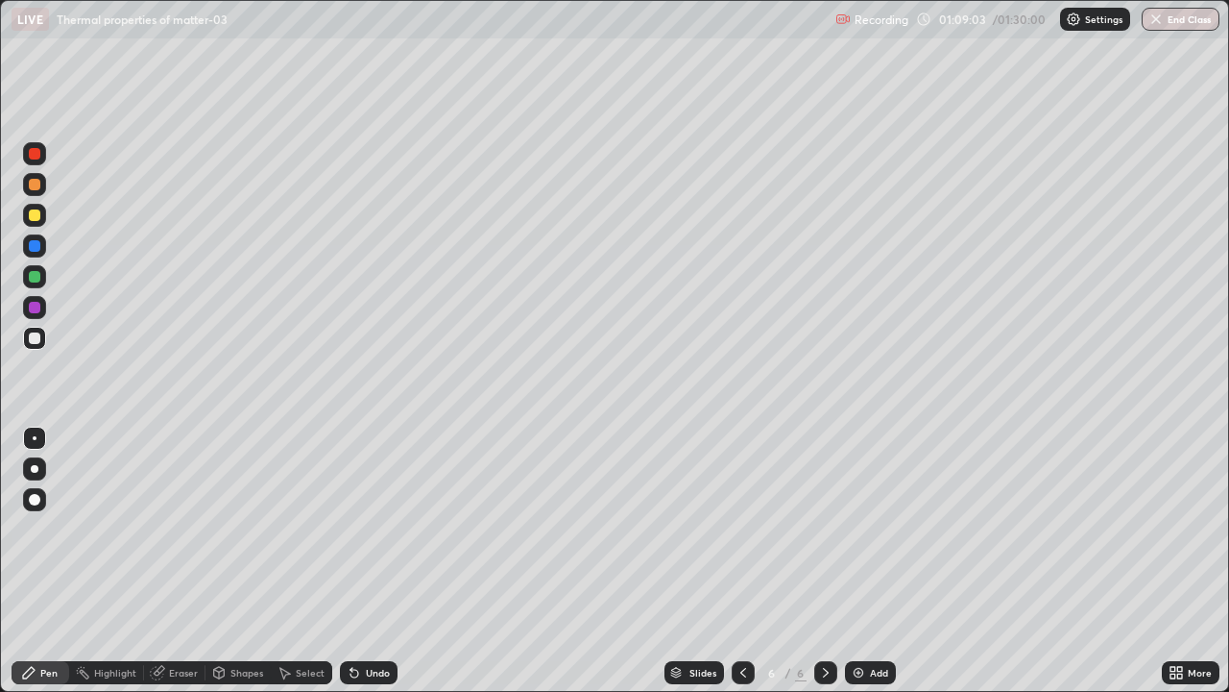
click at [34, 214] on div at bounding box center [35, 215] width 12 height 12
click at [32, 219] on div at bounding box center [35, 215] width 12 height 12
click at [35, 345] on div at bounding box center [34, 338] width 23 height 23
click at [35, 155] on div at bounding box center [35, 154] width 12 height 12
click at [43, 339] on div at bounding box center [34, 338] width 23 height 23
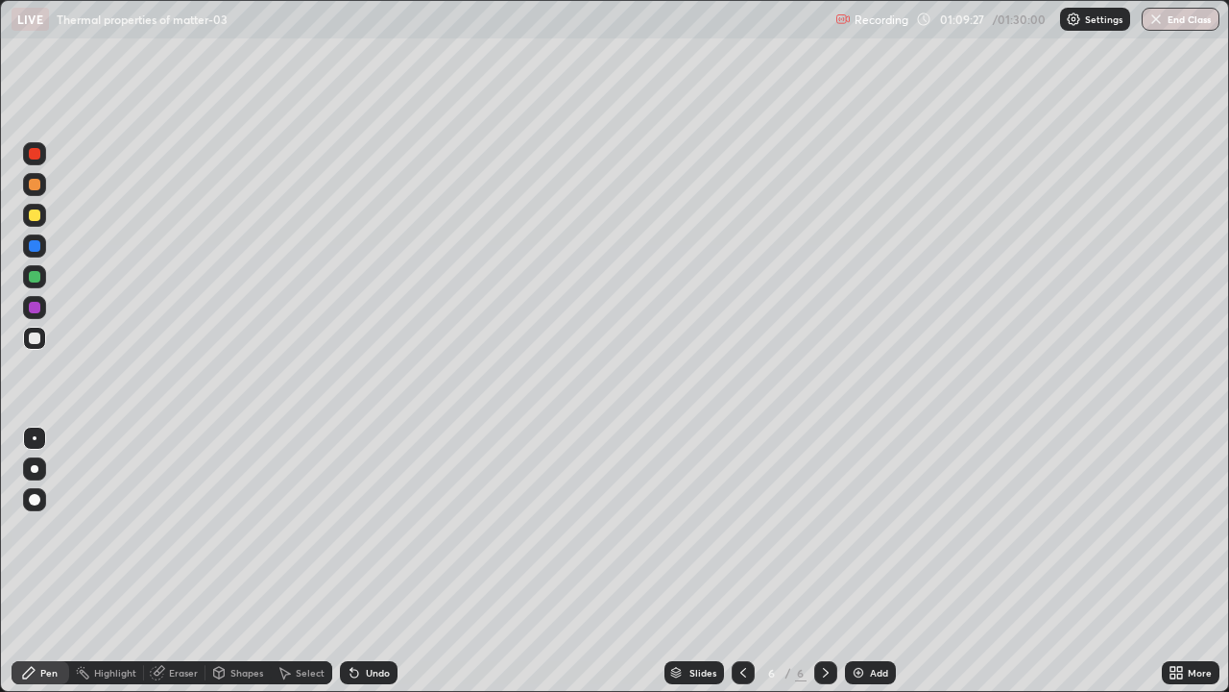
click at [36, 310] on div at bounding box center [35, 308] width 12 height 12
click at [35, 307] on div at bounding box center [35, 308] width 12 height 12
click at [36, 217] on div at bounding box center [35, 215] width 12 height 12
click at [41, 312] on div at bounding box center [34, 307] width 23 height 23
click at [172, 561] on div "Eraser" at bounding box center [183, 672] width 29 height 10
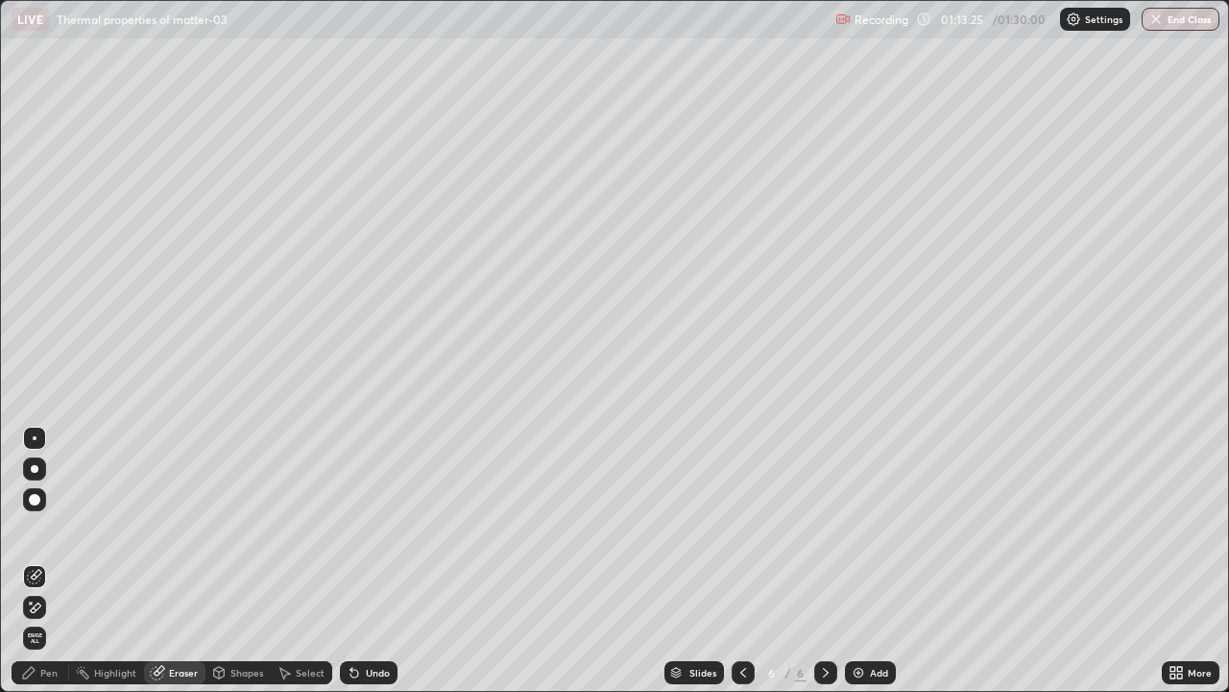
click at [300, 561] on div "Select" at bounding box center [301, 672] width 61 height 23
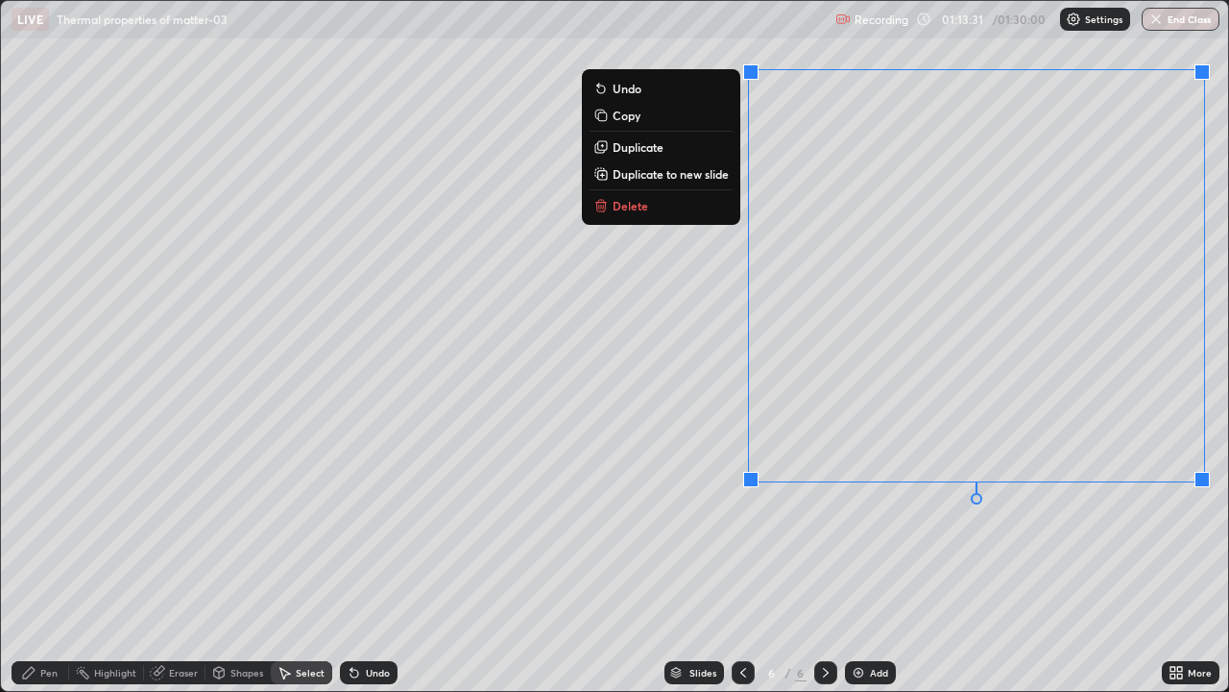
click at [633, 118] on p "Copy" at bounding box center [627, 115] width 28 height 15
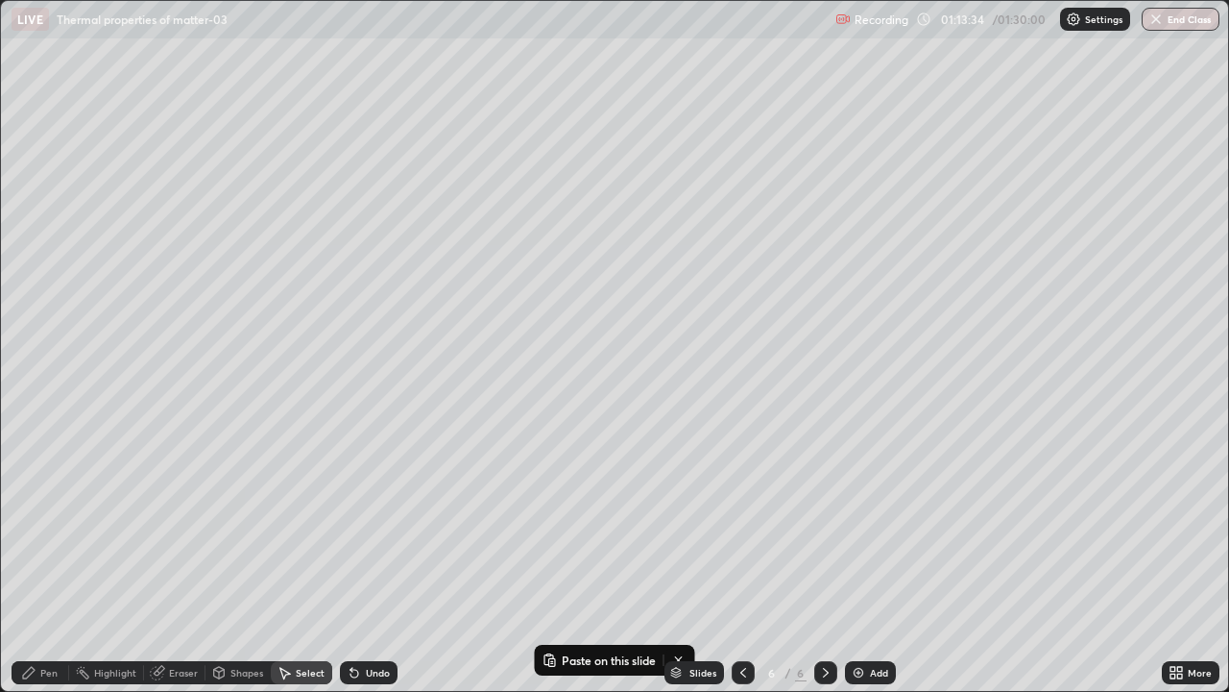
click at [855, 561] on img at bounding box center [858, 672] width 15 height 15
click at [390, 305] on p "Paste here" at bounding box center [409, 304] width 57 height 15
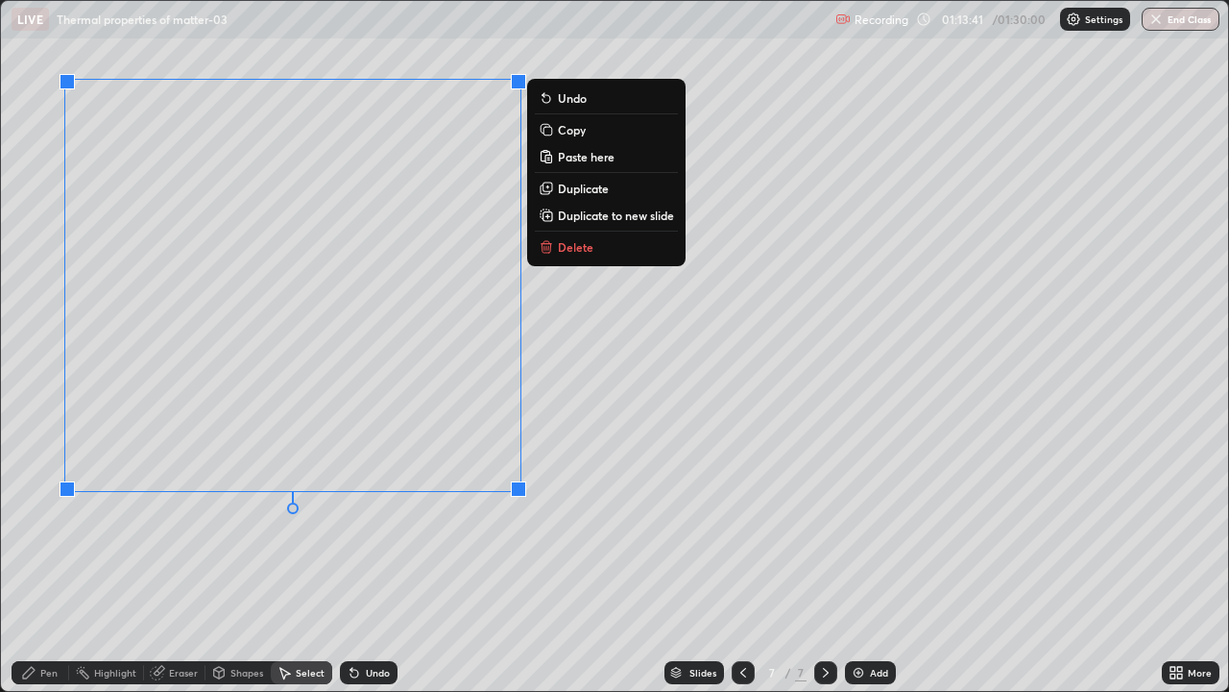
click at [482, 323] on div "0 ° Undo Copy Paste here Duplicate Duplicate to new slide Delete" at bounding box center [614, 346] width 1227 height 690
click at [176, 561] on div "0 ° Undo Copy Paste here Duplicate Duplicate to new slide Delete" at bounding box center [614, 346] width 1227 height 690
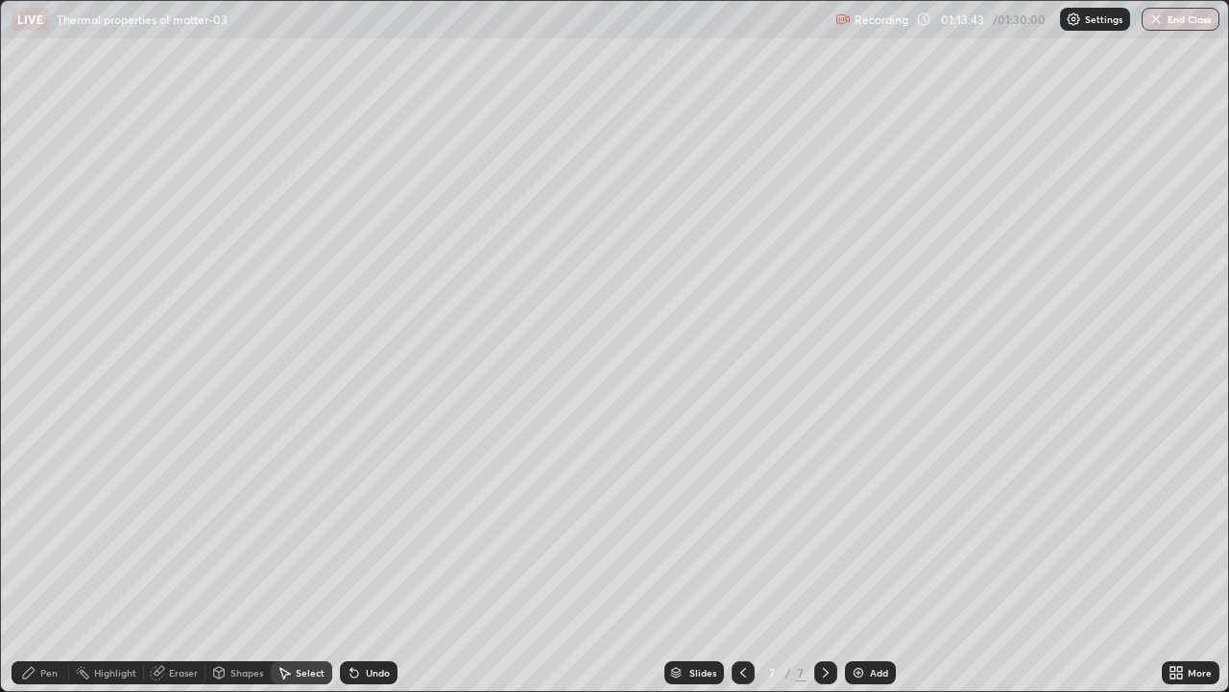
click at [45, 561] on div "Pen" at bounding box center [48, 672] width 17 height 10
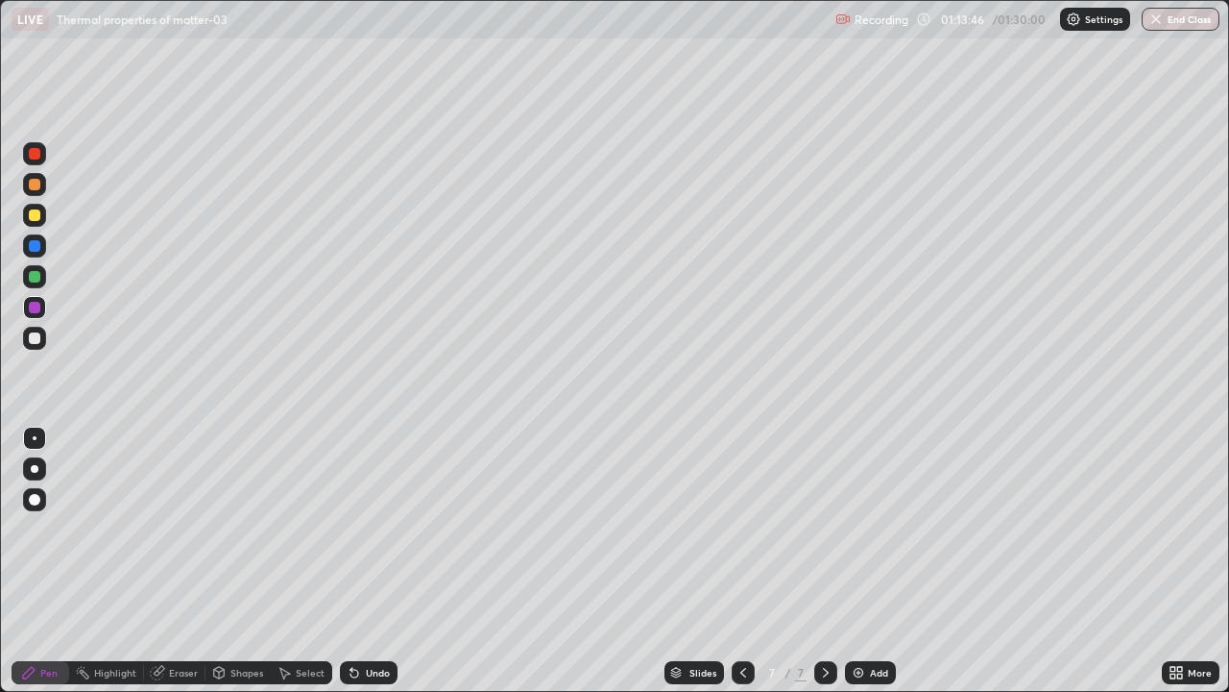
click at [36, 216] on div at bounding box center [35, 215] width 12 height 12
click at [36, 309] on div at bounding box center [35, 308] width 12 height 12
click at [171, 561] on div "Eraser" at bounding box center [174, 672] width 61 height 23
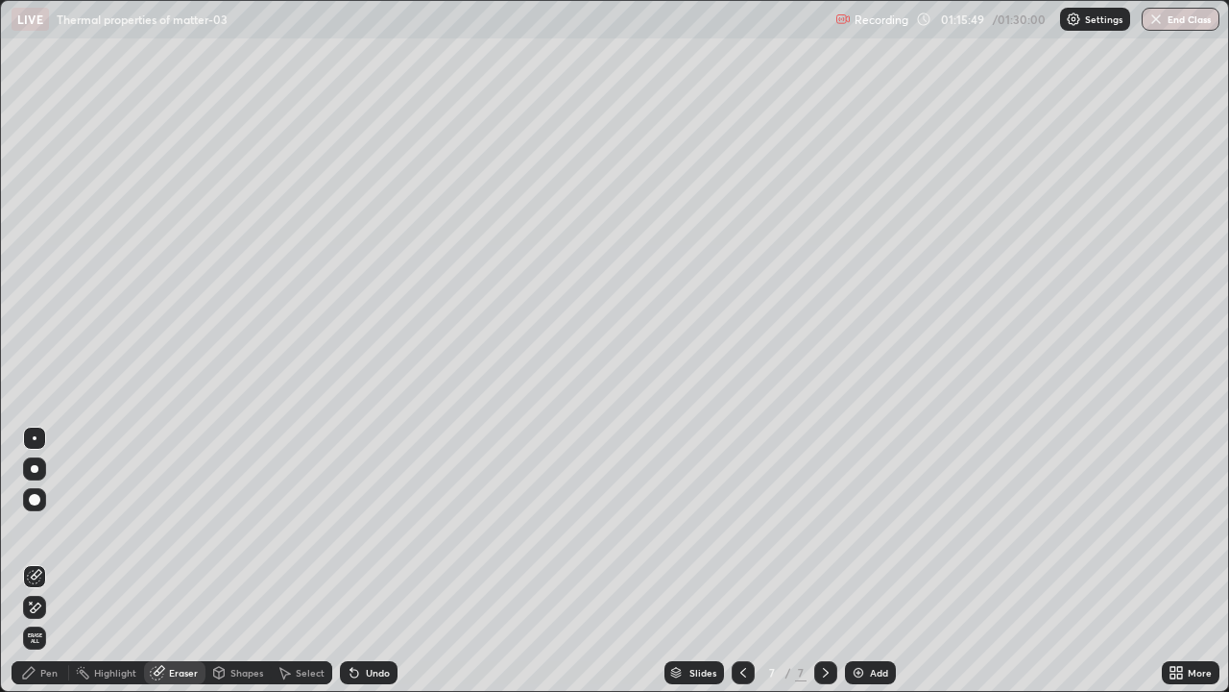
click at [46, 561] on div "Pen" at bounding box center [41, 672] width 58 height 23
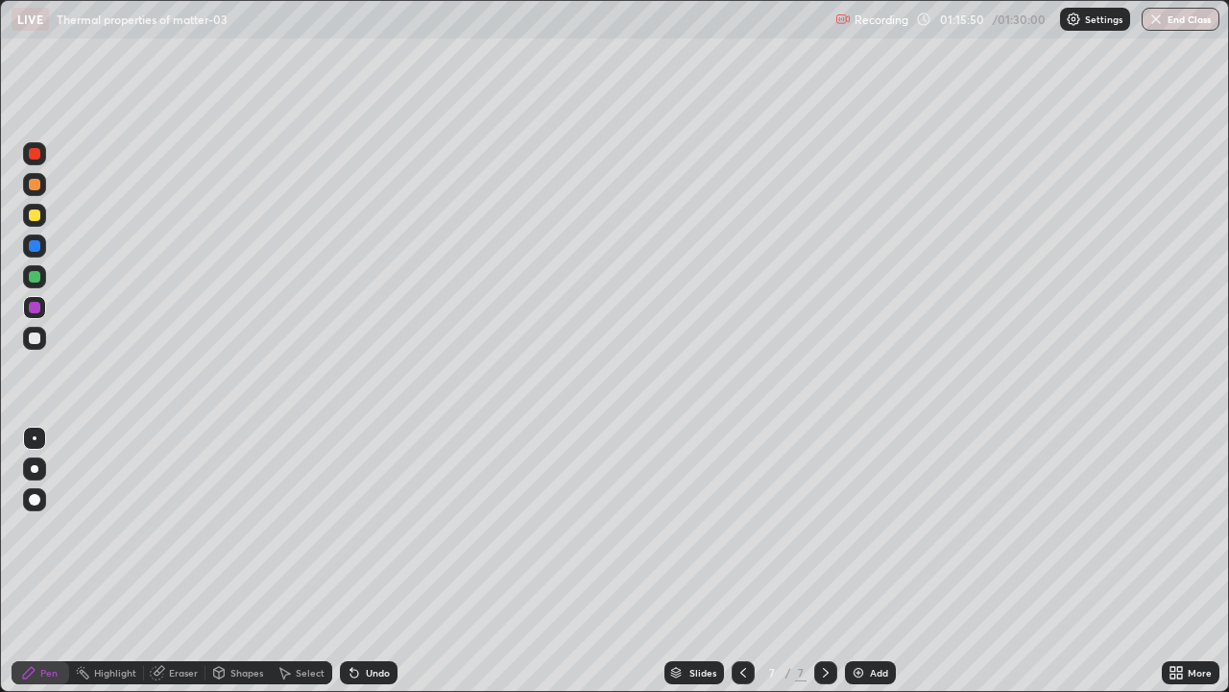
click at [35, 155] on div at bounding box center [35, 154] width 12 height 12
click at [36, 342] on div at bounding box center [35, 338] width 12 height 12
click at [35, 155] on div at bounding box center [35, 154] width 12 height 12
click at [36, 308] on div at bounding box center [35, 308] width 12 height 12
click at [33, 218] on div at bounding box center [35, 215] width 12 height 12
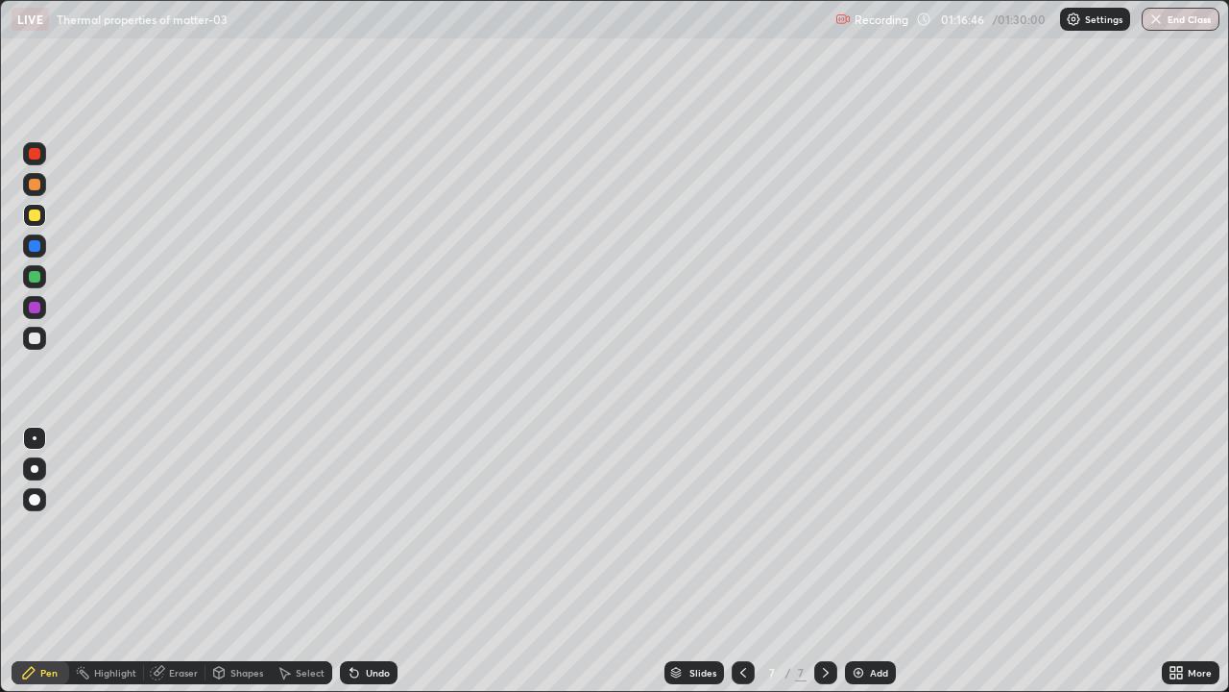
click at [35, 217] on div at bounding box center [35, 215] width 12 height 12
click at [36, 340] on div at bounding box center [35, 338] width 12 height 12
click at [35, 220] on div at bounding box center [35, 215] width 12 height 12
click at [36, 278] on div at bounding box center [35, 277] width 12 height 12
click at [40, 222] on div at bounding box center [34, 215] width 23 height 23
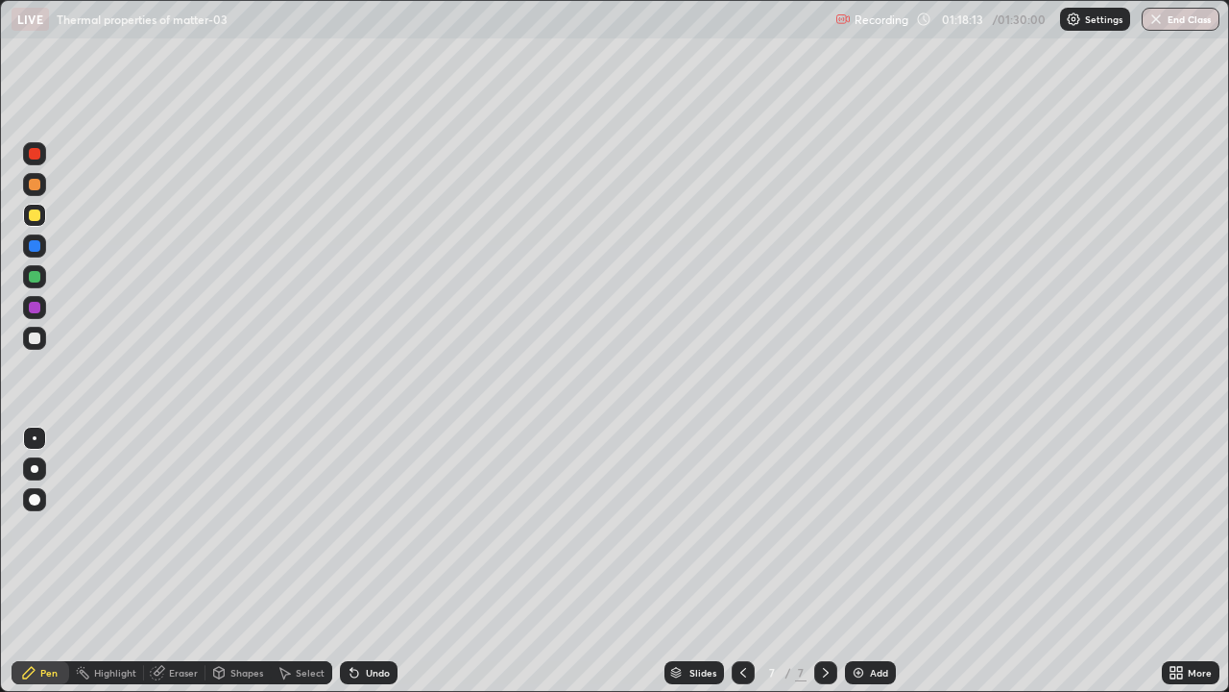
click at [182, 561] on div "Eraser" at bounding box center [183, 672] width 29 height 10
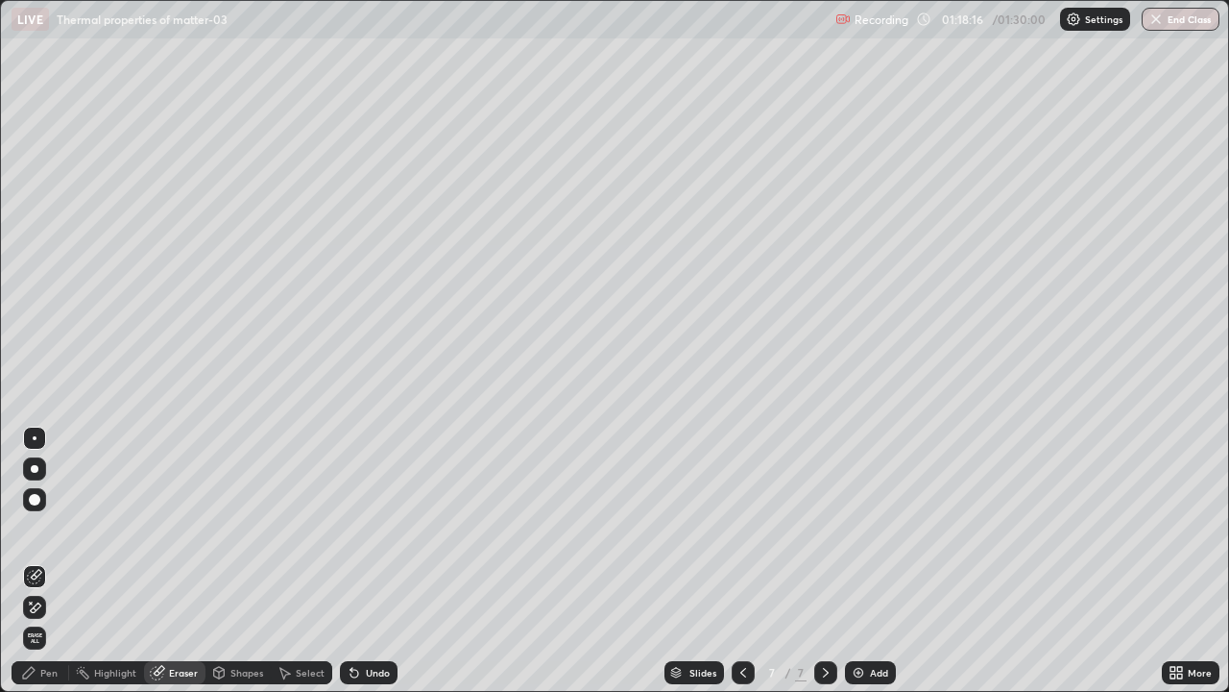
click at [49, 561] on div "Pen" at bounding box center [41, 672] width 58 height 23
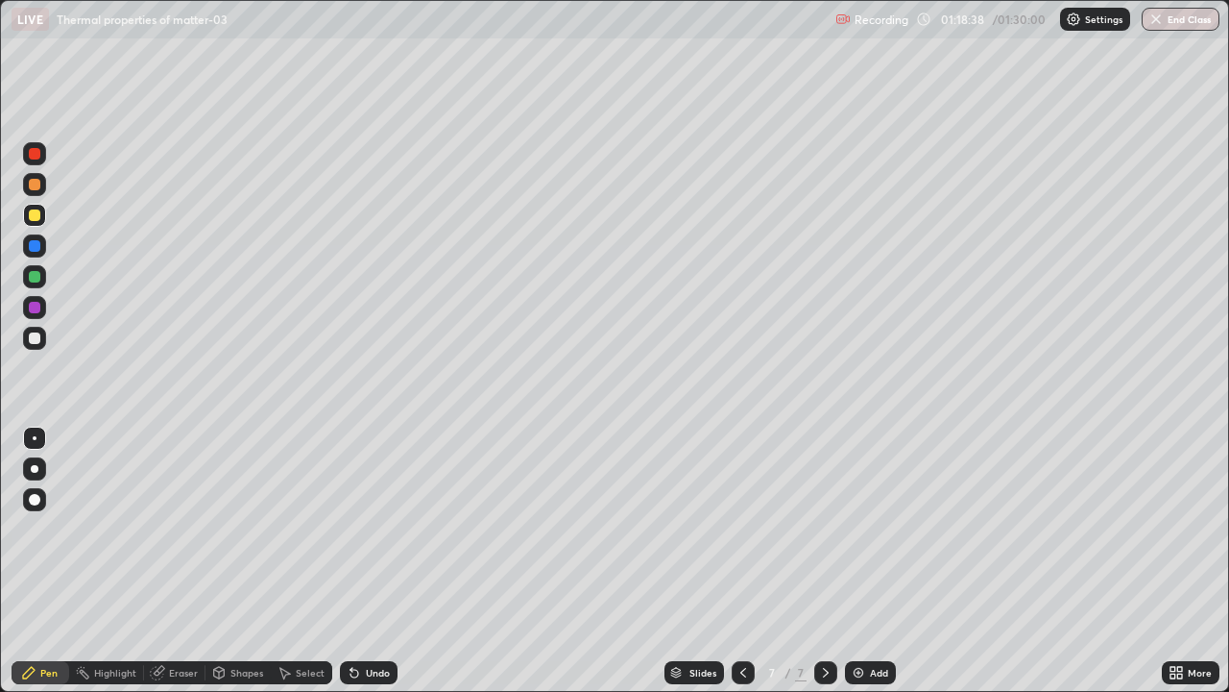
click at [37, 158] on div at bounding box center [35, 154] width 12 height 12
click at [183, 561] on div "Eraser" at bounding box center [174, 672] width 61 height 23
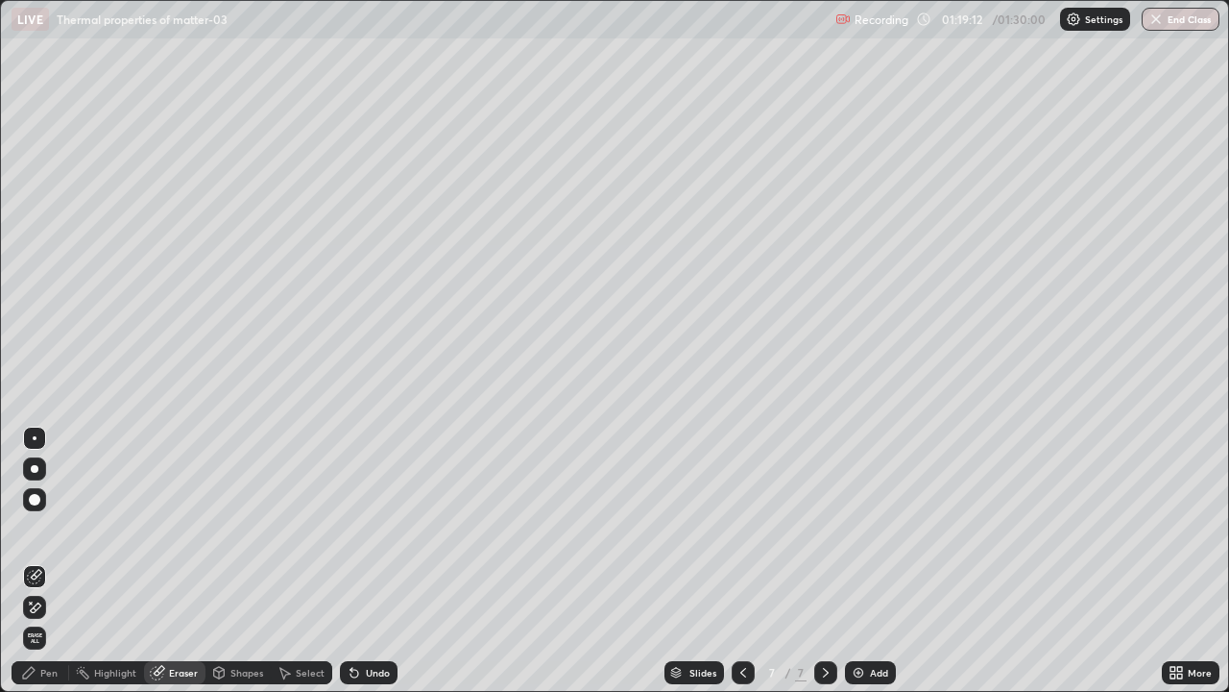
click at [44, 561] on div "Pen" at bounding box center [48, 672] width 17 height 10
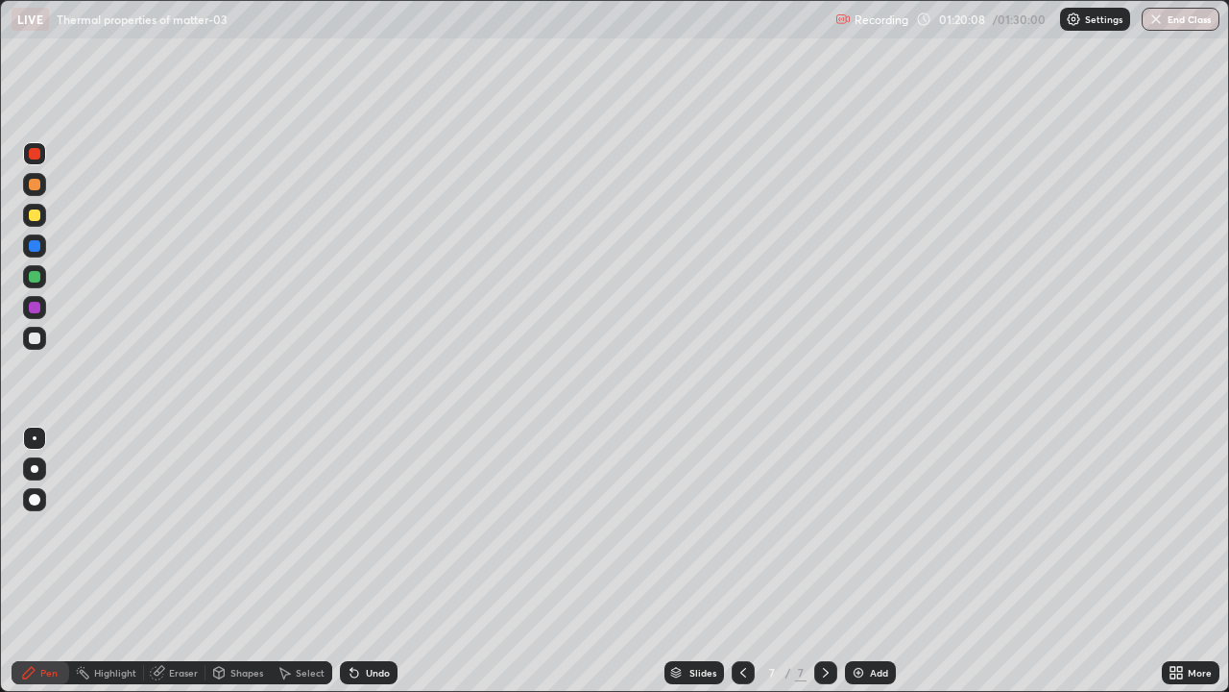
click at [861, 561] on img at bounding box center [858, 672] width 15 height 15
click at [34, 342] on div at bounding box center [35, 338] width 12 height 12
click at [39, 155] on div at bounding box center [35, 154] width 12 height 12
click at [36, 338] on div at bounding box center [35, 338] width 12 height 12
click at [41, 156] on div at bounding box center [34, 153] width 23 height 23
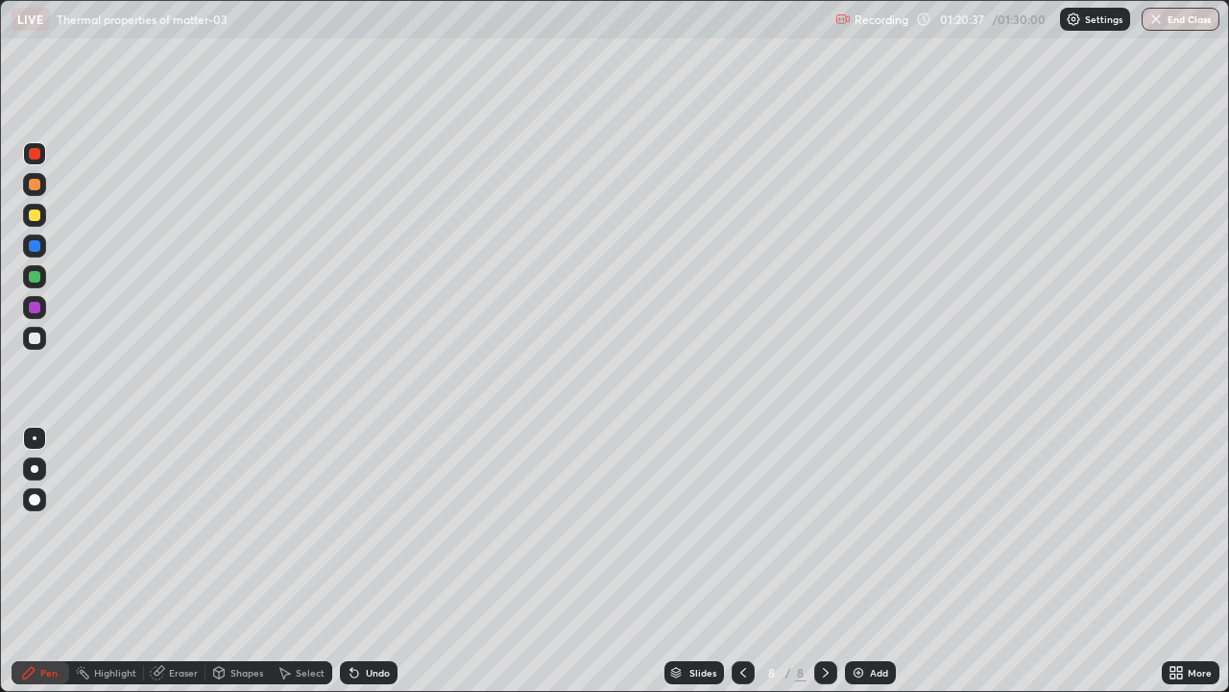
click at [33, 223] on div at bounding box center [34, 215] width 23 height 23
click at [33, 343] on div at bounding box center [35, 338] width 12 height 12
click at [36, 157] on div at bounding box center [35, 154] width 12 height 12
click at [175, 561] on div "Eraser" at bounding box center [174, 672] width 61 height 23
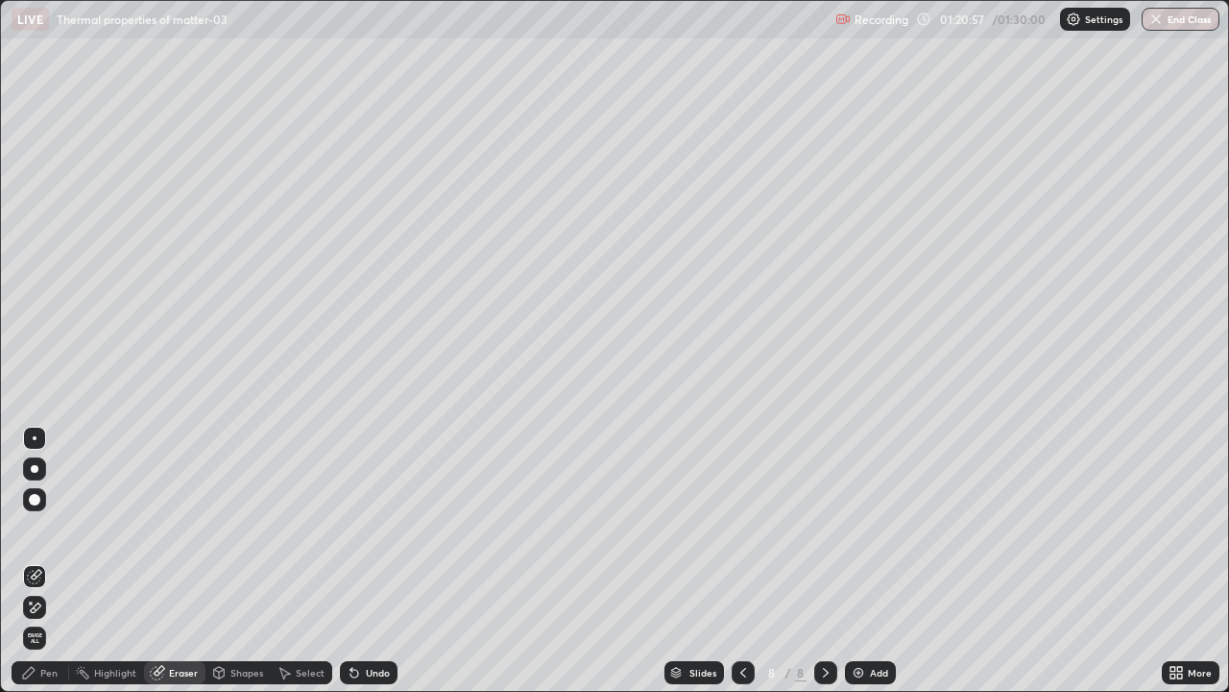
click at [54, 561] on div "Pen" at bounding box center [48, 672] width 17 height 10
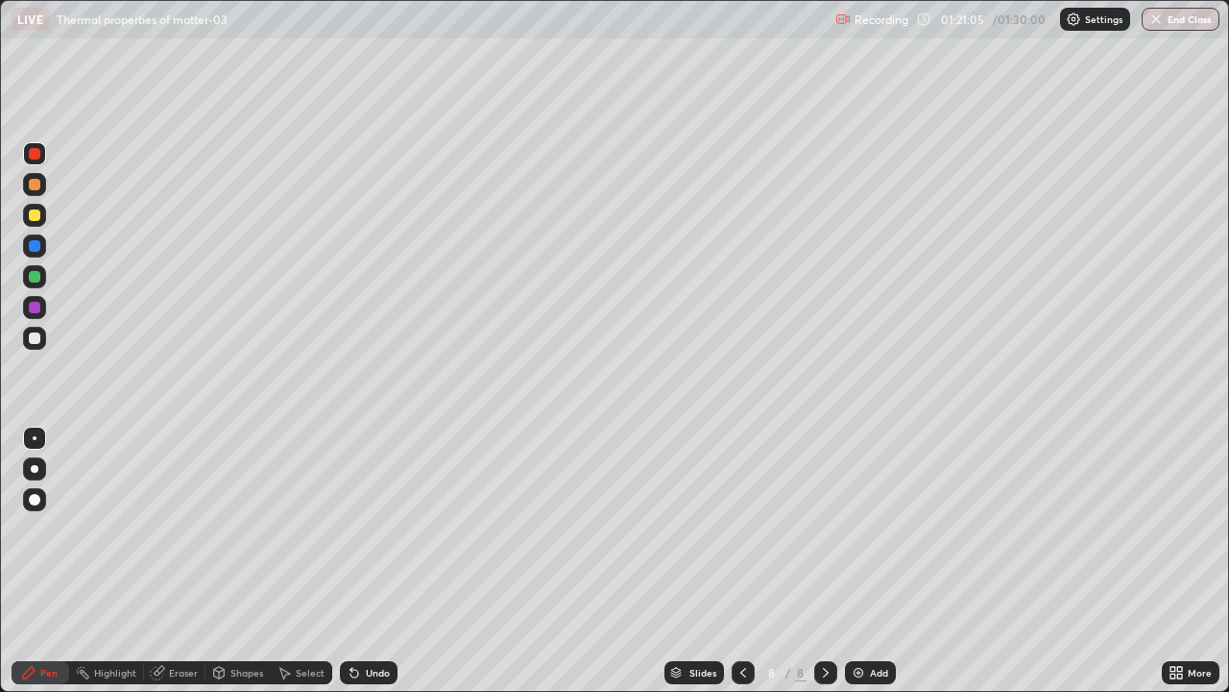
click at [176, 561] on div "Eraser" at bounding box center [174, 672] width 61 height 23
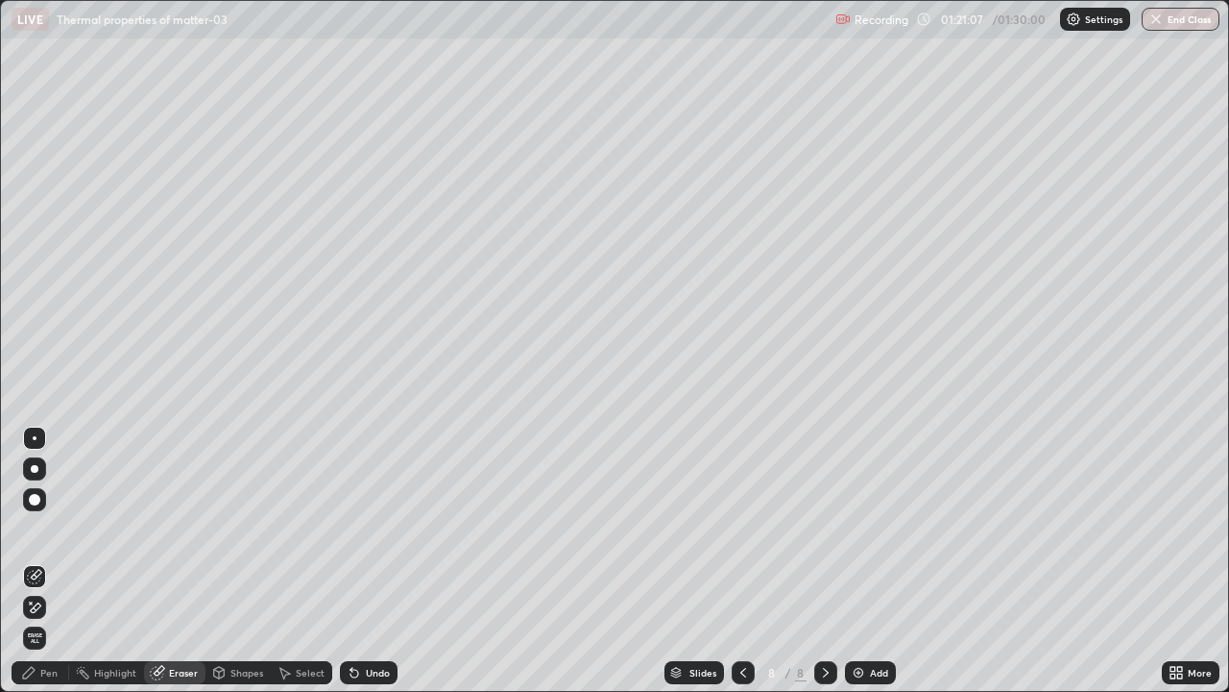
click at [49, 561] on div "Pen" at bounding box center [41, 672] width 58 height 23
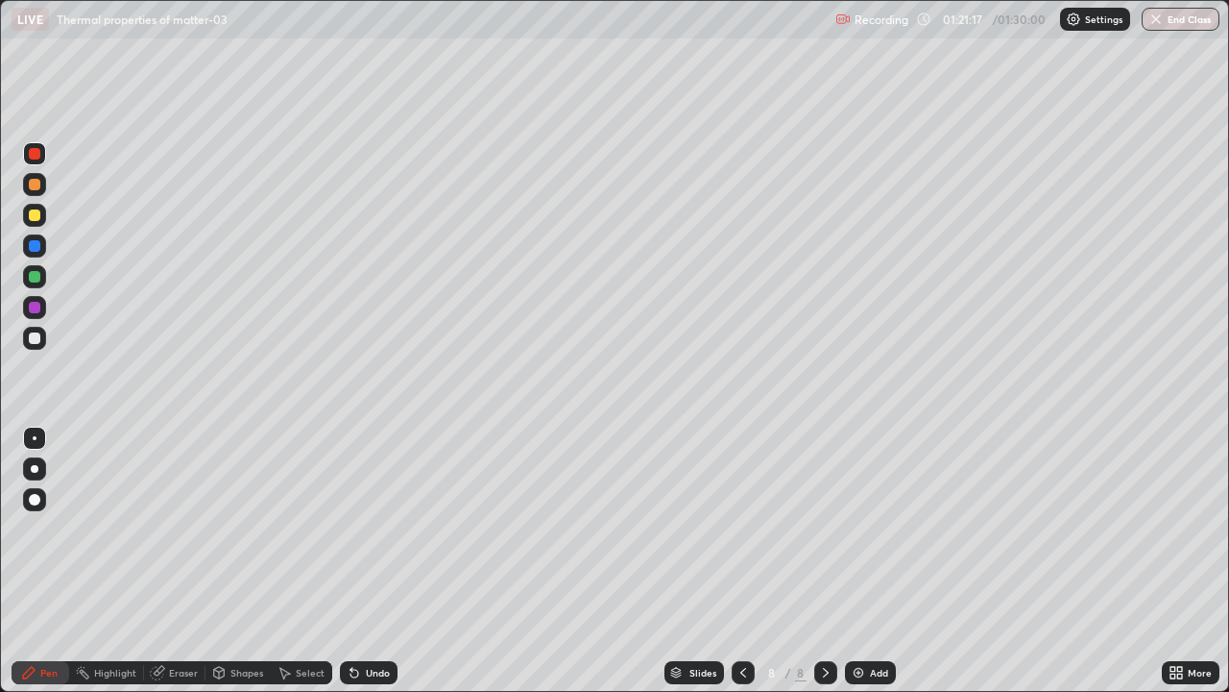
click at [35, 155] on div at bounding box center [35, 154] width 12 height 12
click at [235, 561] on div "Shapes" at bounding box center [247, 672] width 33 height 10
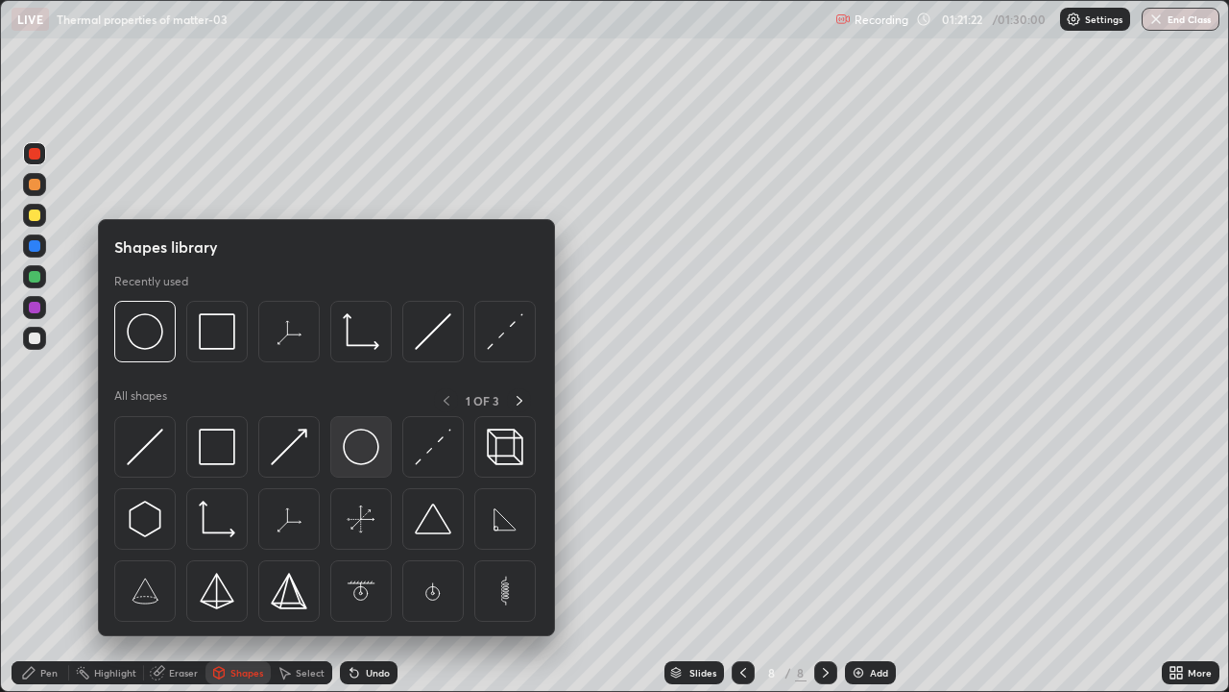
click at [364, 449] on img at bounding box center [361, 446] width 36 height 36
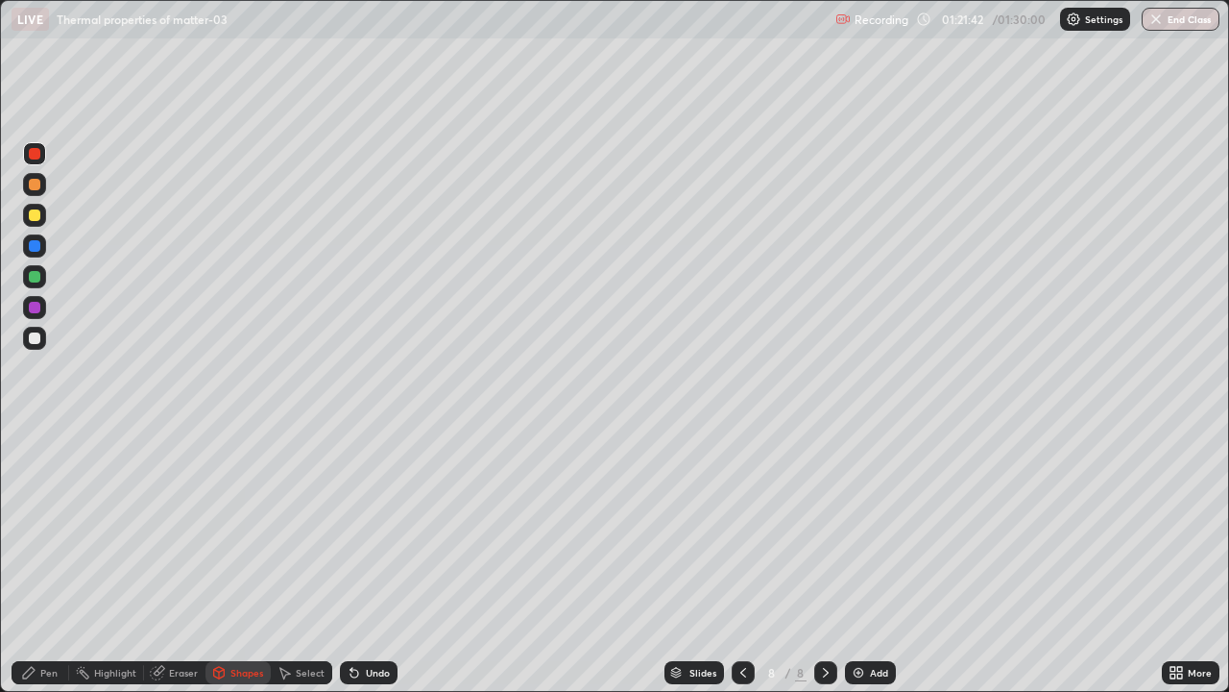
click at [304, 561] on div "Select" at bounding box center [301, 672] width 61 height 23
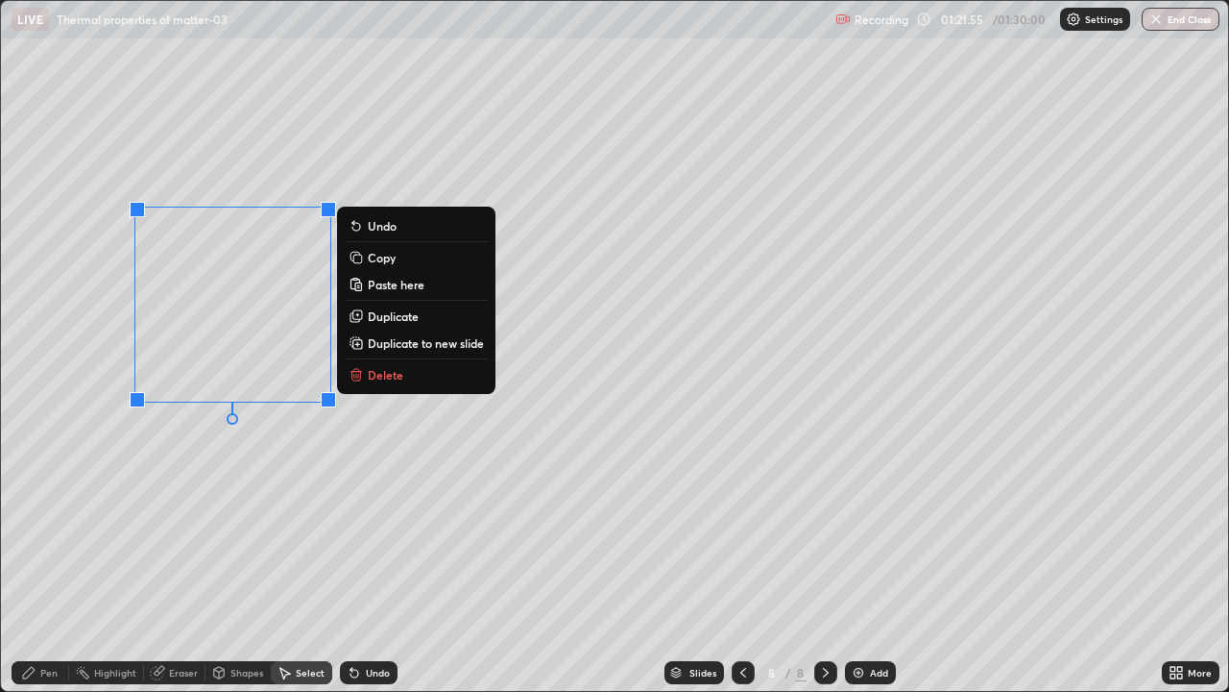
click at [399, 263] on button "Copy" at bounding box center [416, 257] width 143 height 23
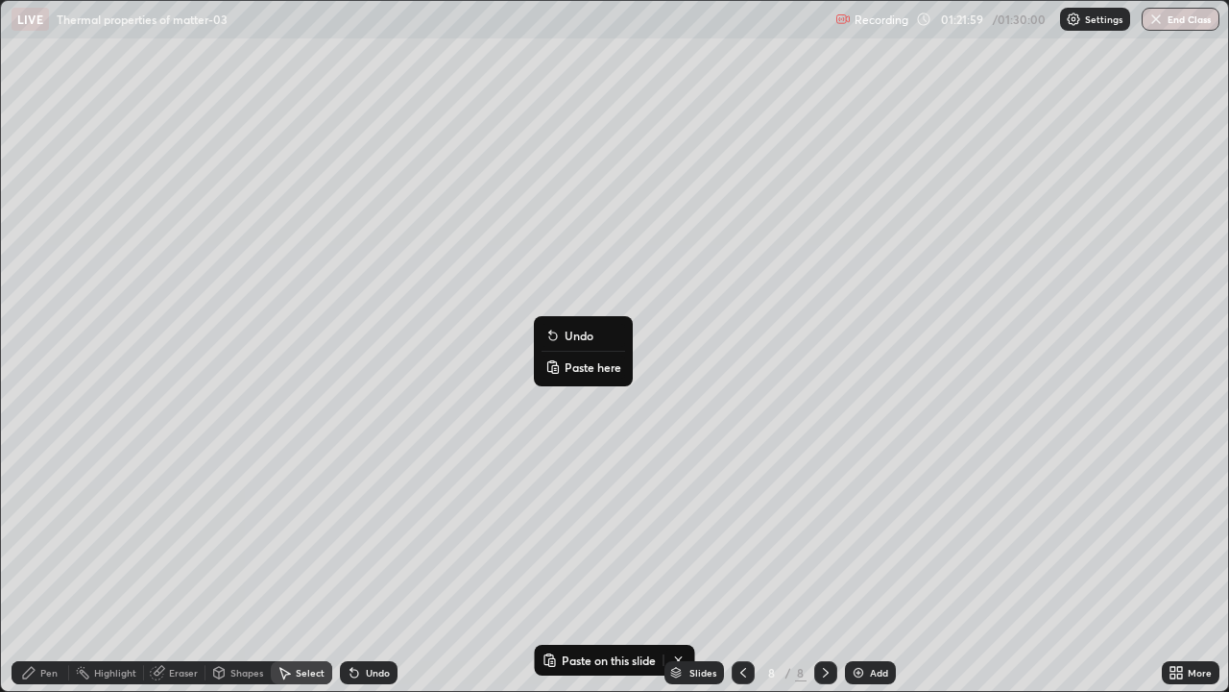
click at [581, 371] on p "Paste here" at bounding box center [593, 366] width 57 height 15
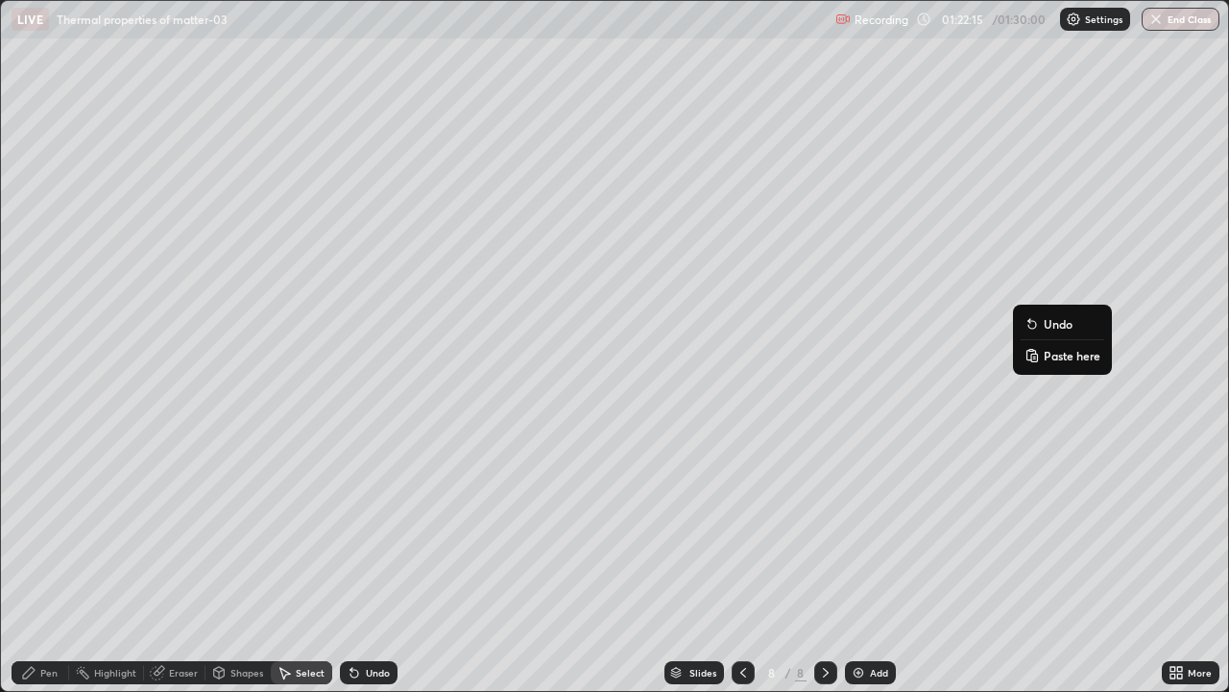
click at [1056, 358] on p "Paste here" at bounding box center [1072, 355] width 57 height 15
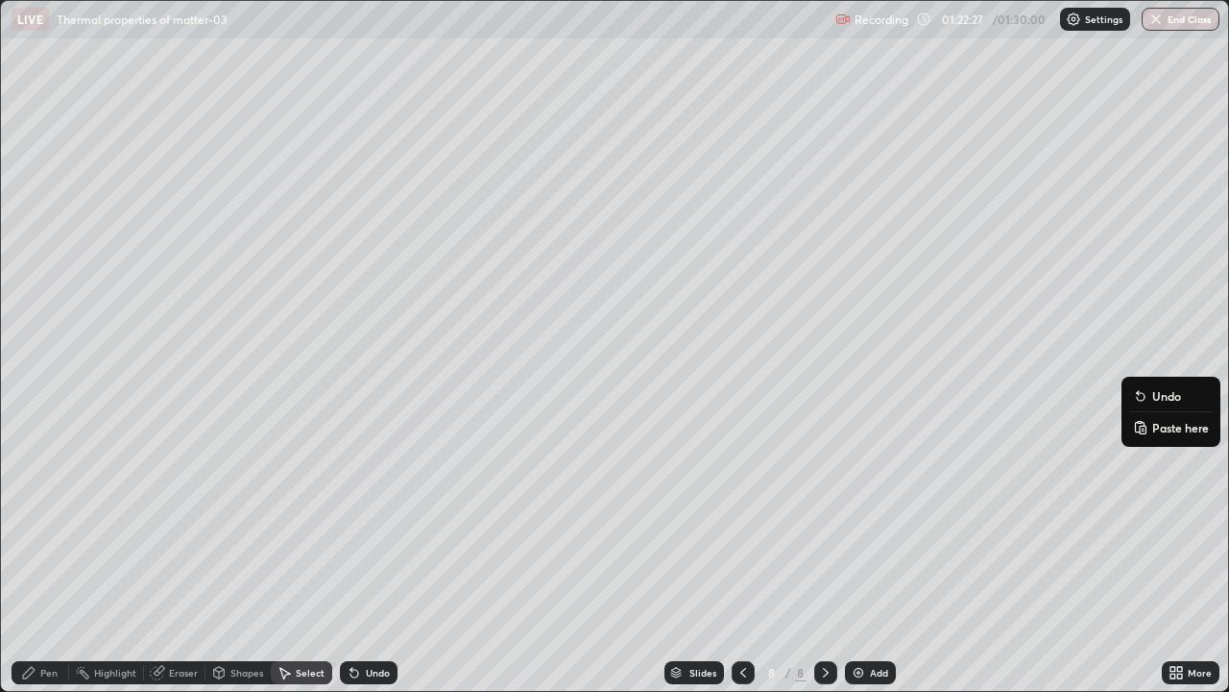
click at [36, 561] on div "Pen" at bounding box center [41, 672] width 58 height 23
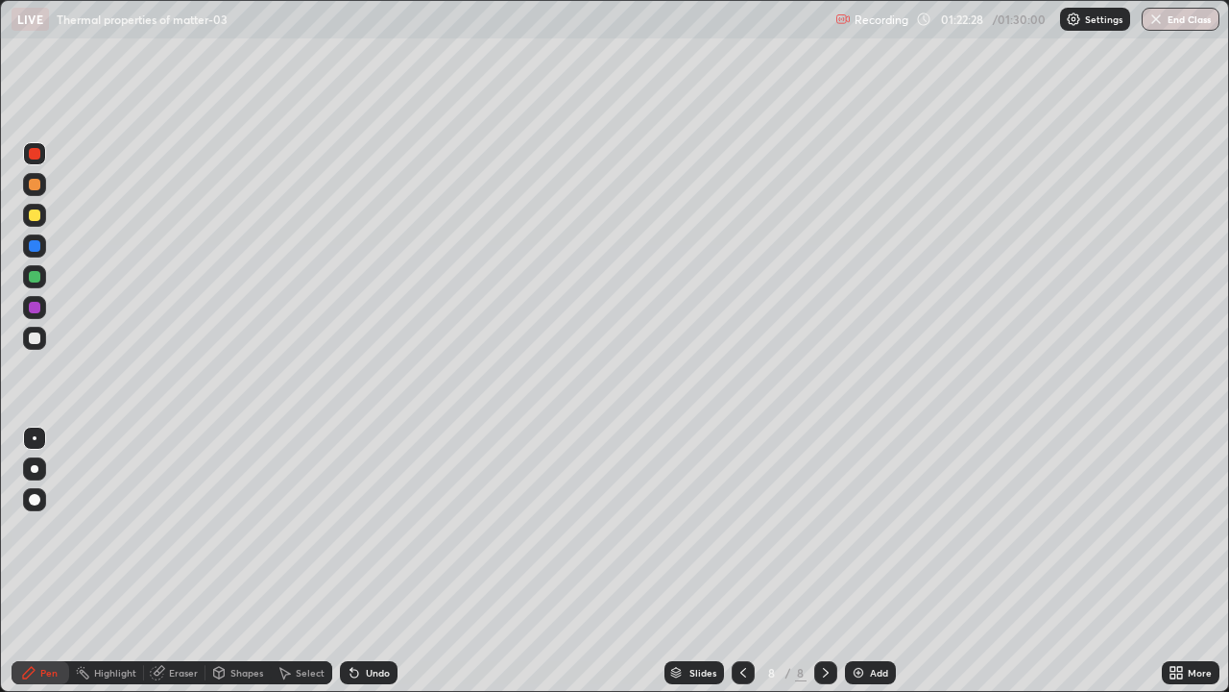
click at [35, 343] on div at bounding box center [35, 338] width 12 height 12
click at [182, 561] on div "Eraser" at bounding box center [174, 672] width 61 height 23
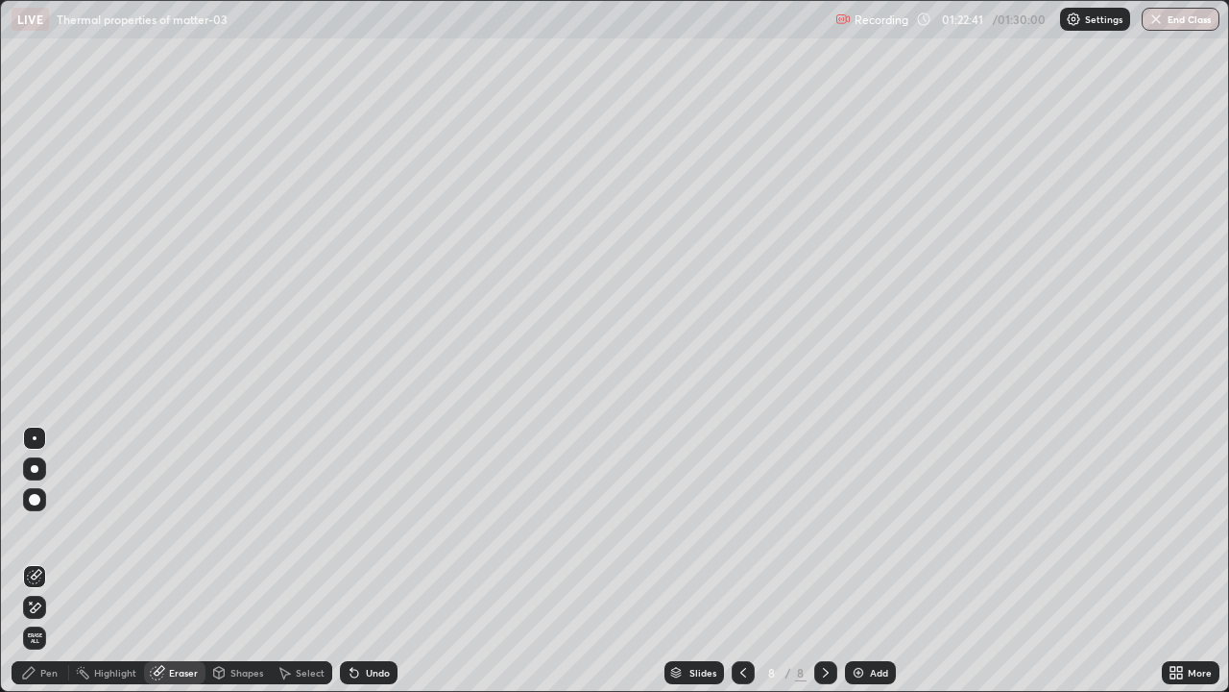
click at [47, 561] on div "Pen" at bounding box center [41, 672] width 58 height 23
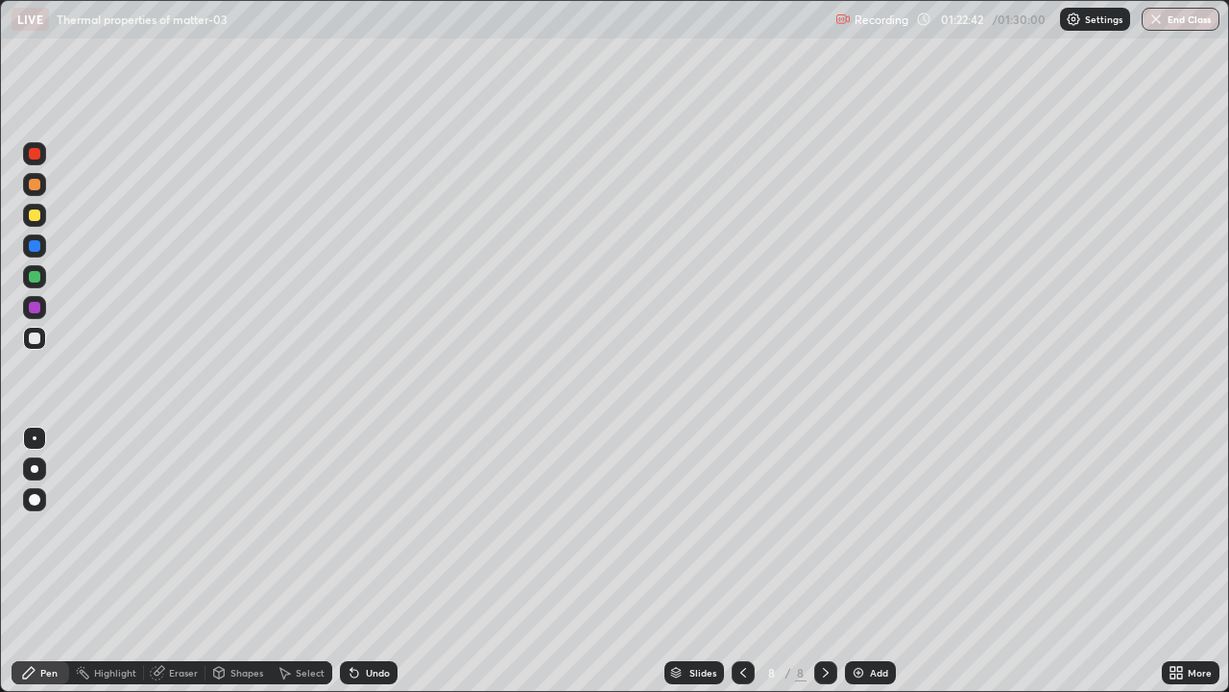
click at [33, 336] on div at bounding box center [35, 338] width 12 height 12
click at [177, 561] on div "Eraser" at bounding box center [183, 672] width 29 height 10
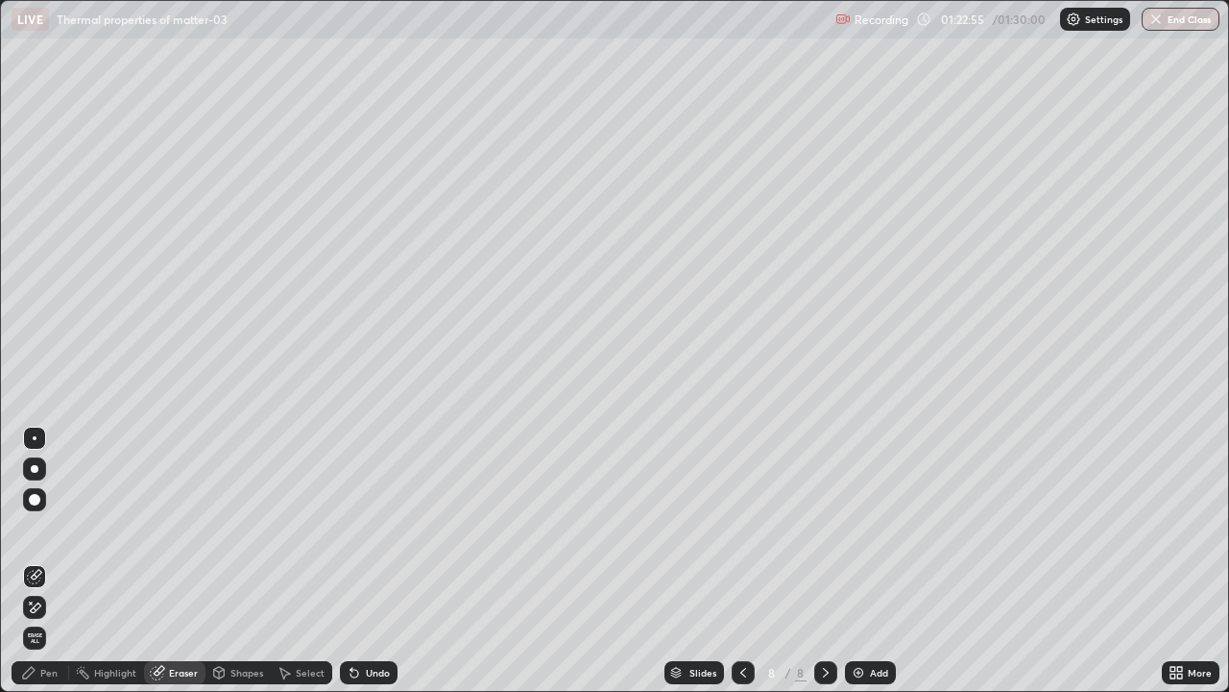
click at [44, 561] on div "Pen" at bounding box center [48, 672] width 17 height 10
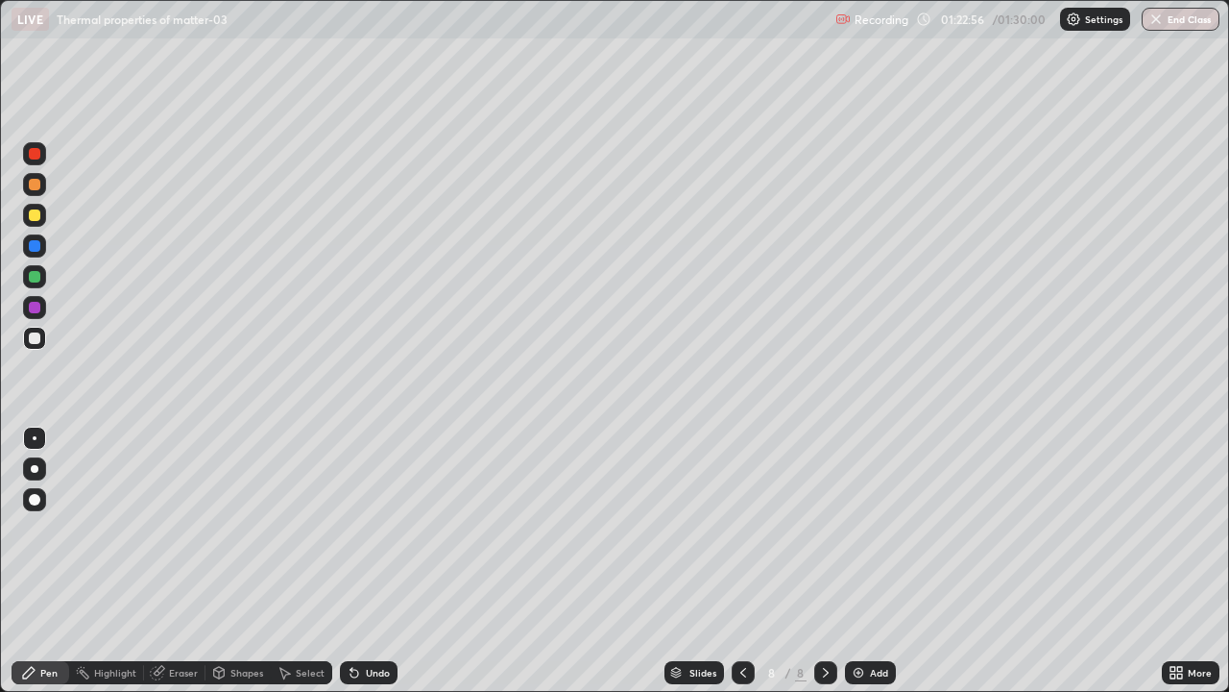
click at [35, 339] on div at bounding box center [35, 338] width 12 height 12
click at [40, 316] on div at bounding box center [34, 307] width 23 height 23
click at [36, 225] on div at bounding box center [34, 215] width 23 height 23
click at [35, 342] on div at bounding box center [35, 338] width 12 height 12
click at [38, 225] on div at bounding box center [34, 215] width 23 height 23
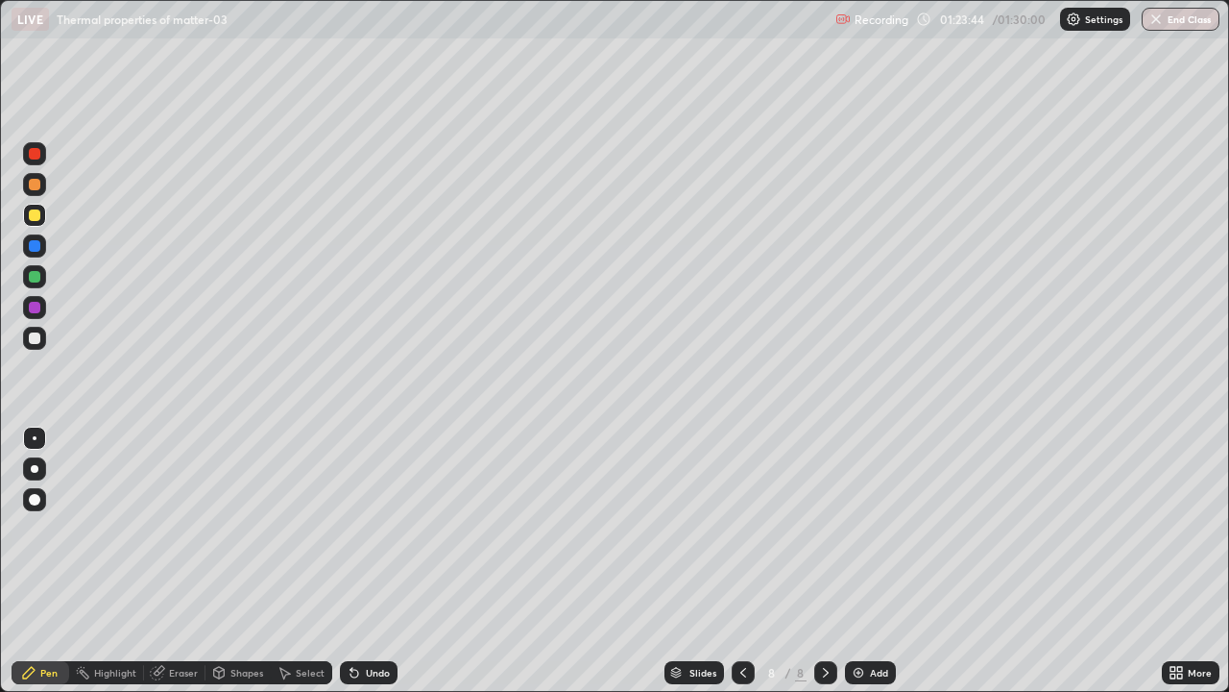
click at [39, 315] on div at bounding box center [34, 307] width 23 height 23
click at [34, 215] on div at bounding box center [35, 215] width 12 height 12
click at [34, 345] on div at bounding box center [34, 338] width 23 height 23
click at [36, 308] on div at bounding box center [35, 308] width 12 height 12
click at [35, 218] on div at bounding box center [35, 215] width 12 height 12
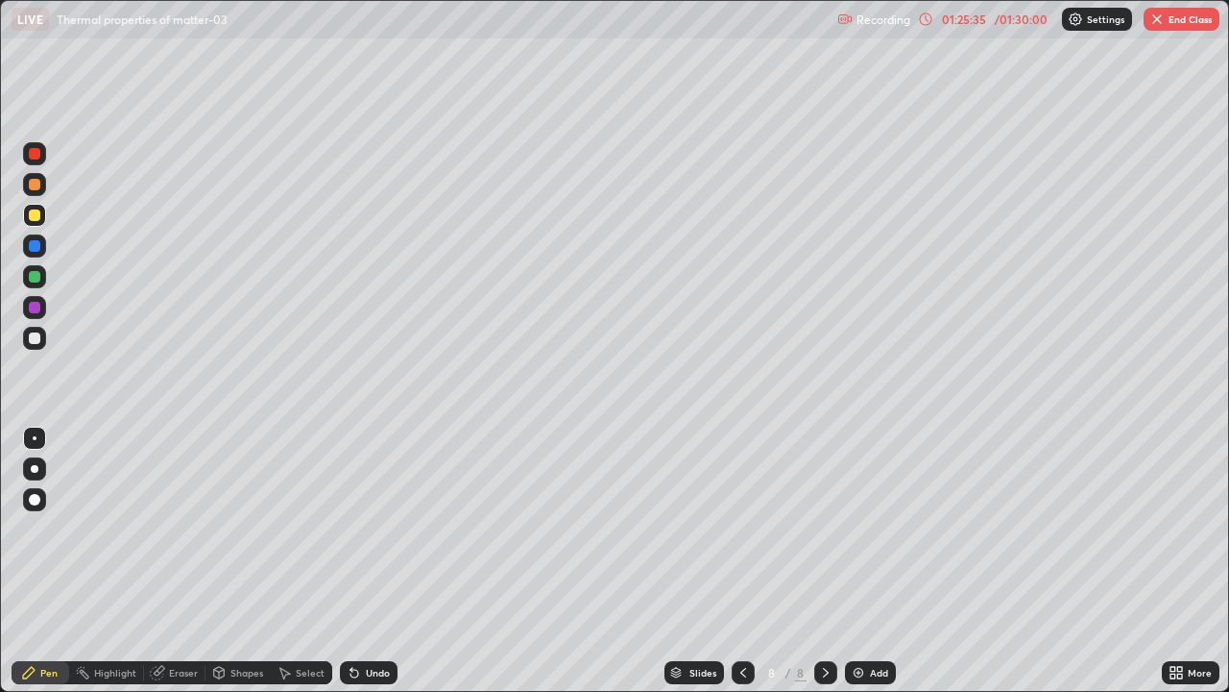
click at [36, 309] on div at bounding box center [35, 308] width 12 height 12
click at [35, 216] on div at bounding box center [35, 215] width 12 height 12
click at [34, 183] on div at bounding box center [35, 185] width 12 height 12
click at [358, 561] on div "Undo" at bounding box center [369, 672] width 58 height 23
click at [352, 561] on icon at bounding box center [355, 673] width 8 height 8
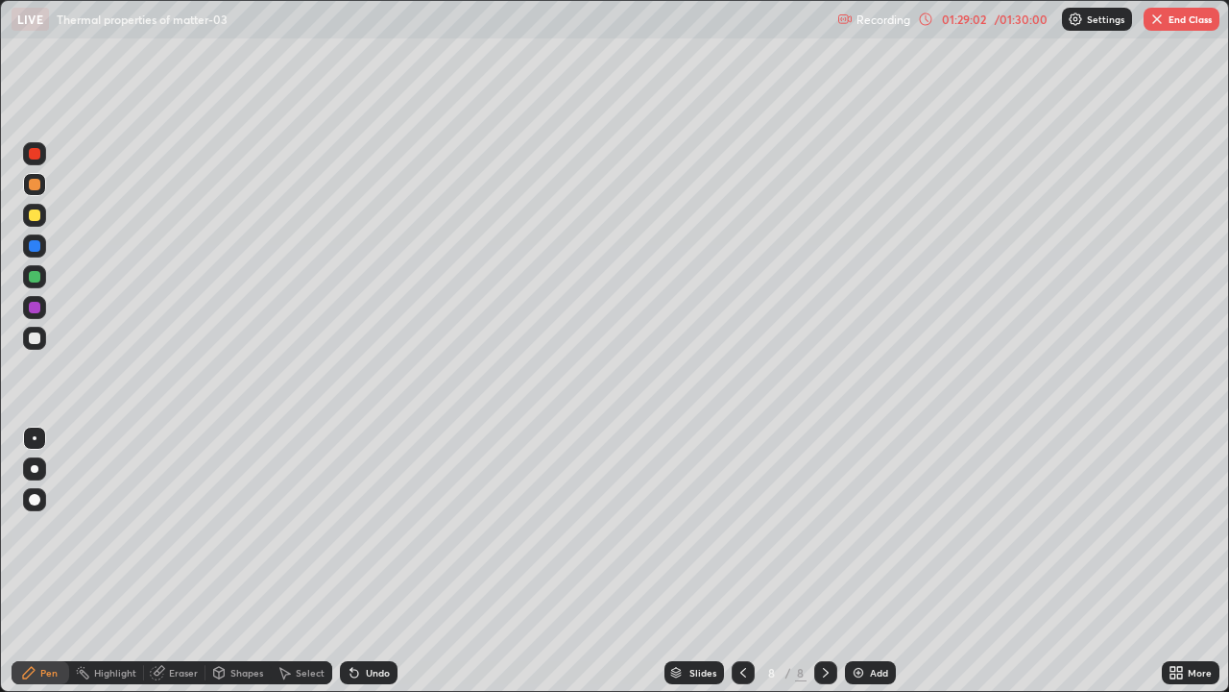
click at [740, 561] on div at bounding box center [743, 672] width 23 height 38
click at [740, 561] on icon at bounding box center [743, 672] width 15 height 15
click at [824, 561] on icon at bounding box center [825, 672] width 15 height 15
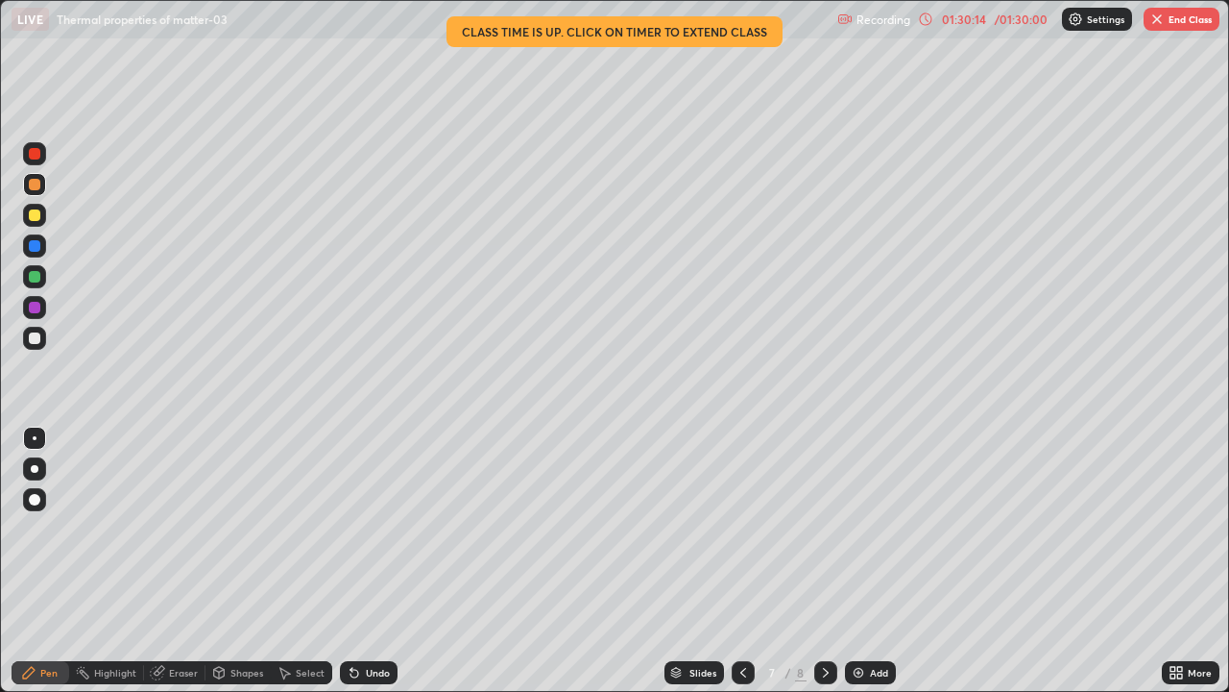
click at [823, 561] on icon at bounding box center [825, 672] width 15 height 15
click at [1187, 14] on button "End Class" at bounding box center [1182, 19] width 76 height 23
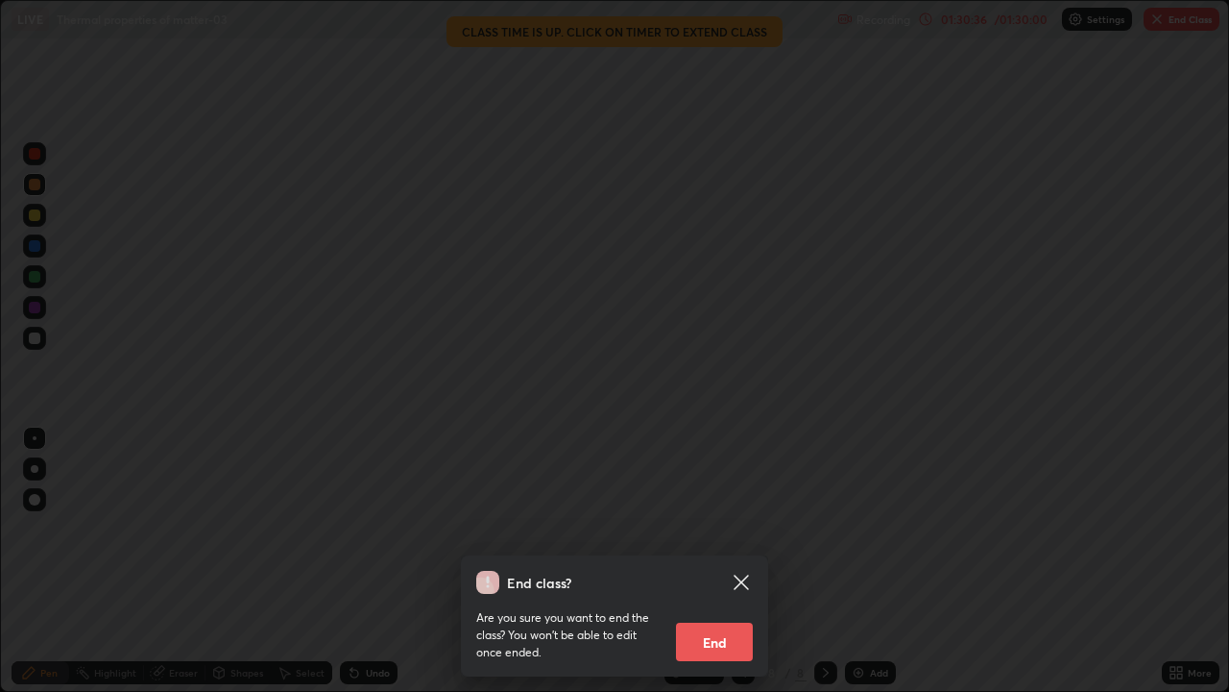
click at [735, 561] on button "End" at bounding box center [714, 641] width 77 height 38
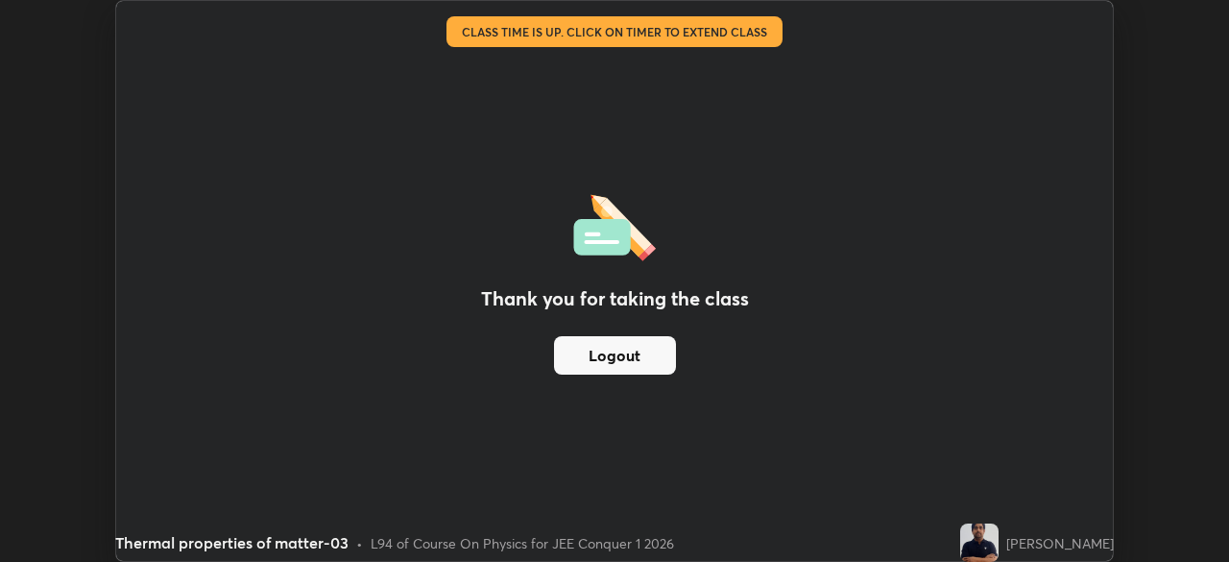
scroll to position [95481, 94814]
